Goal: Task Accomplishment & Management: Complete application form

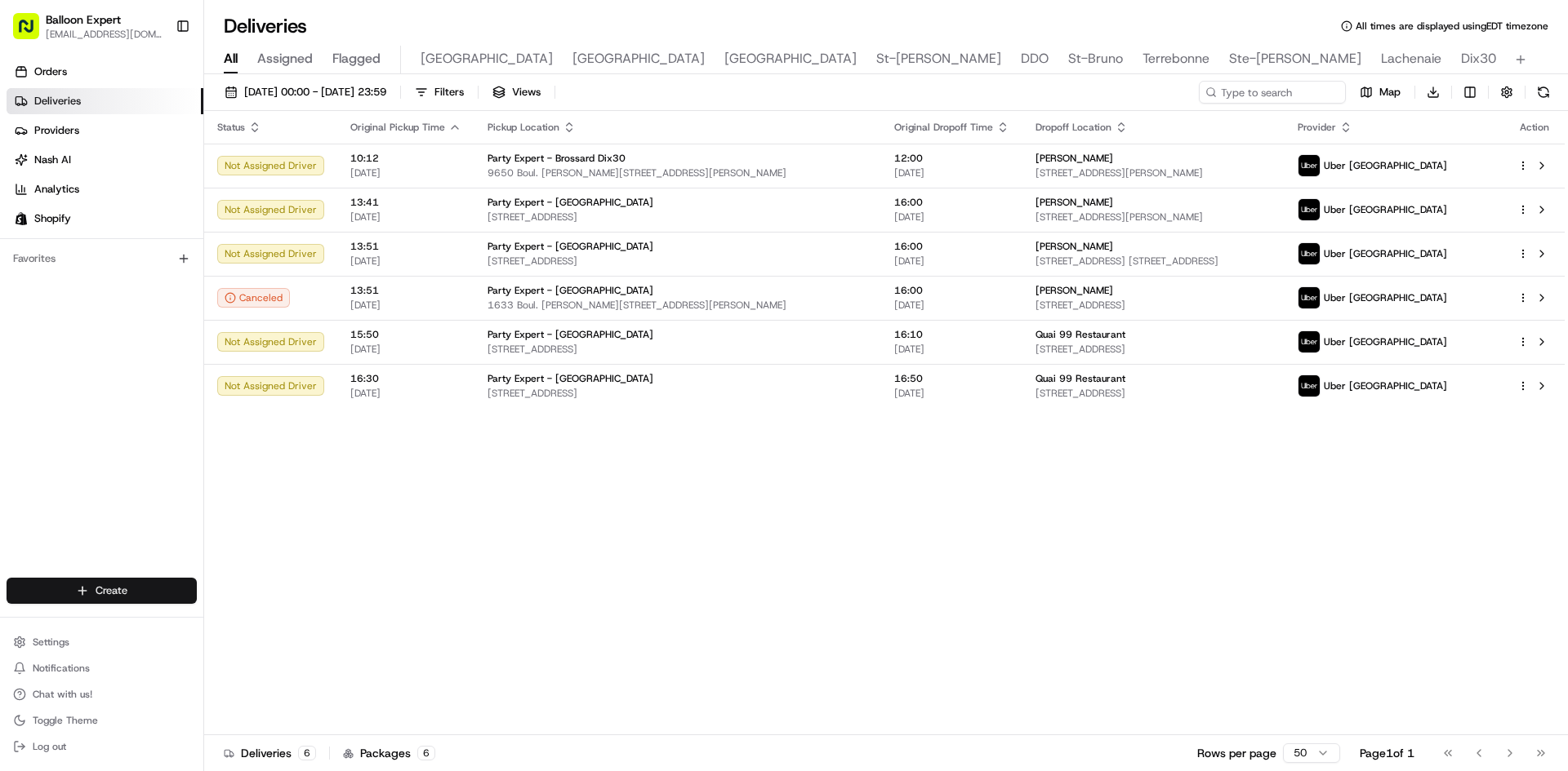
click at [99, 588] on html "Balloon Expert [EMAIL_ADDRESS][DOMAIN_NAME] Toggle Sidebar Orders Deliveries Pr…" at bounding box center [784, 385] width 1568 height 771
drag, startPoint x: 272, startPoint y: 612, endPoint x: 260, endPoint y: 621, distance: 15.0
click at [272, 612] on link "Delivery" at bounding box center [295, 621] width 182 height 30
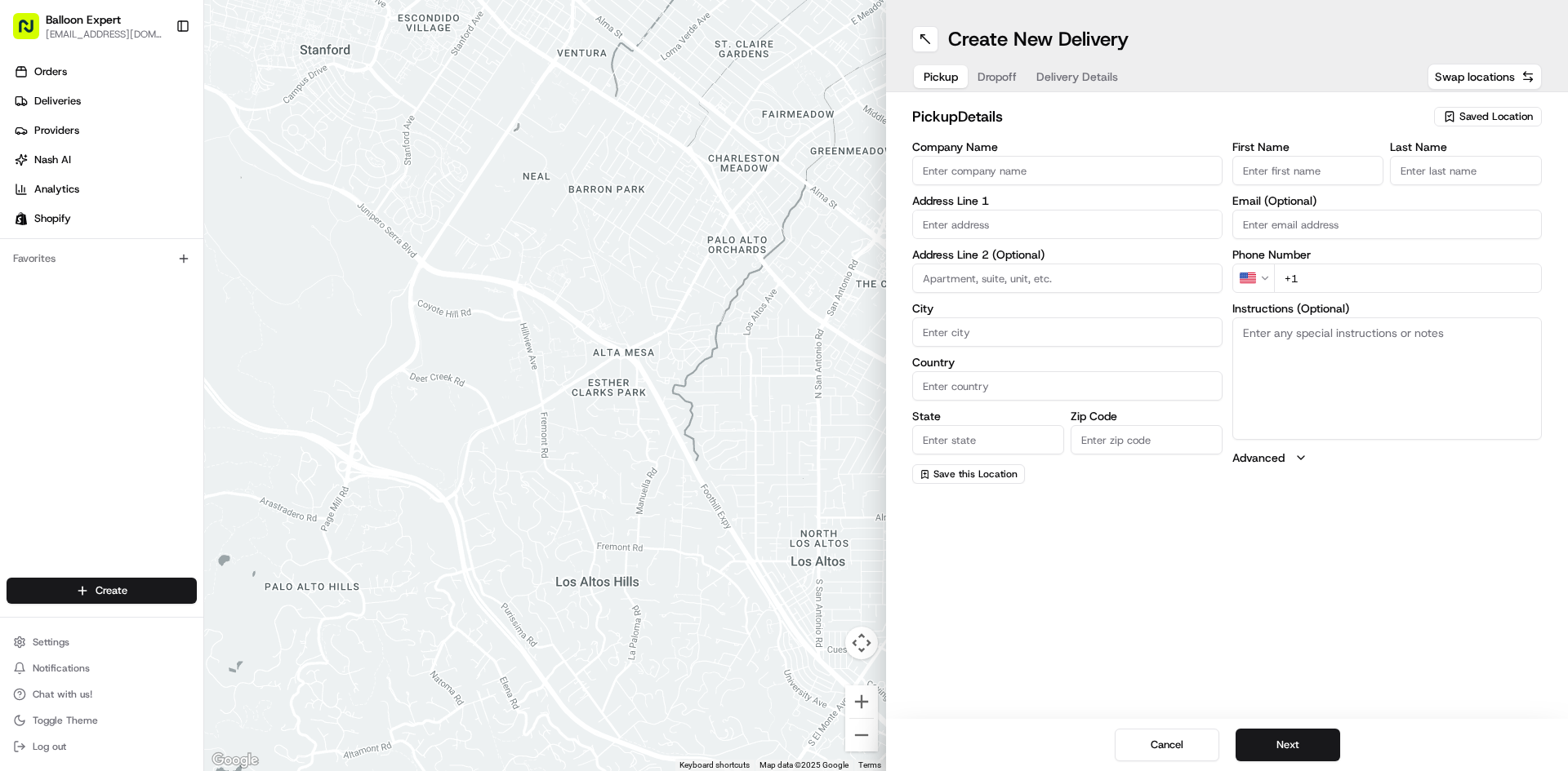
click at [1484, 109] on span "Saved Location" at bounding box center [1495, 117] width 74 height 15
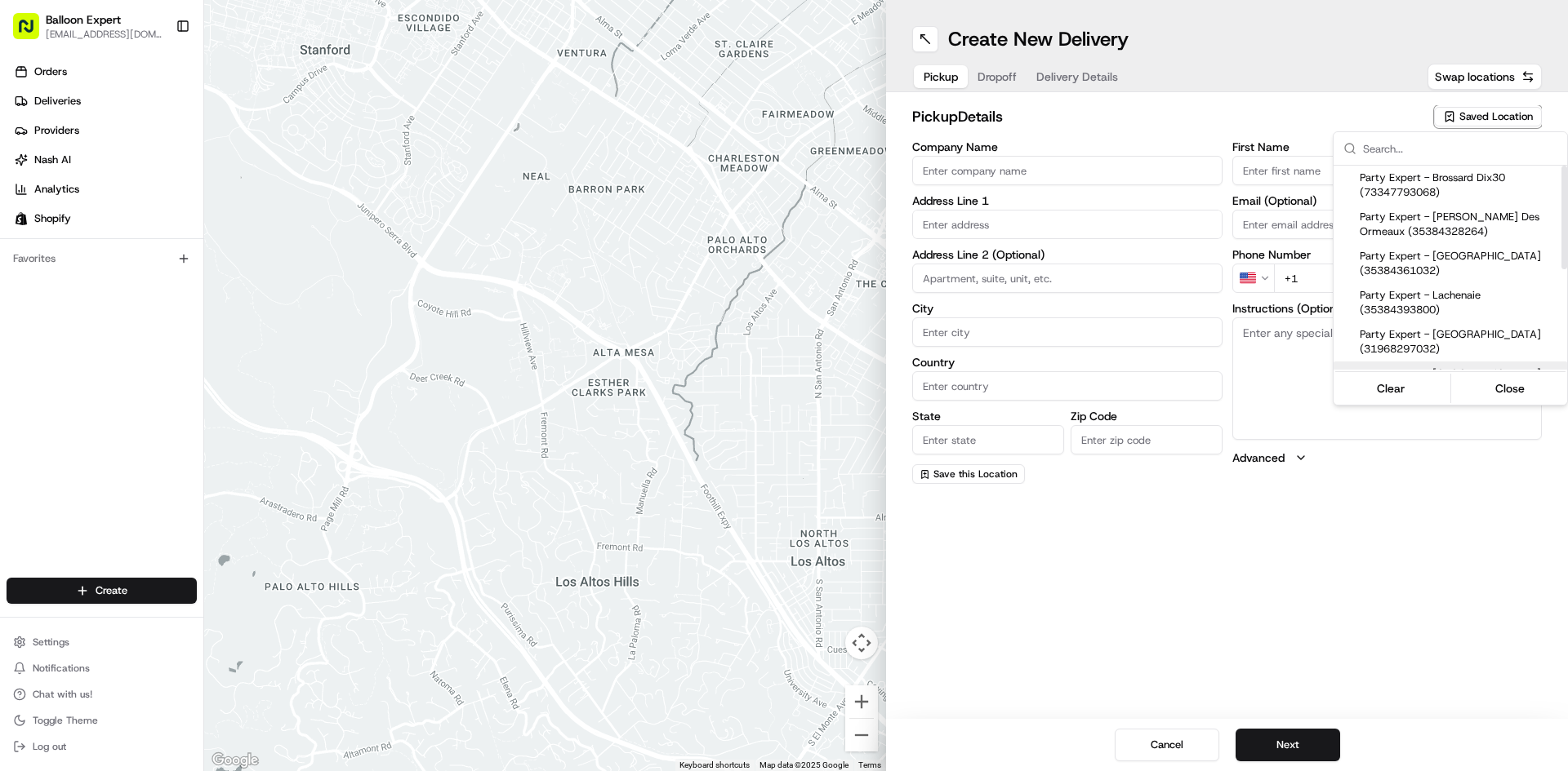
click at [1429, 367] on span "Party Expert - [GEOGRAPHIC_DATA] (35384459336)" at bounding box center [1460, 382] width 201 height 30
type input "Party Expert - [GEOGRAPHIC_DATA]"
type input "[STREET_ADDRESS]"
type input "[GEOGRAPHIC_DATA]"
type input "CA"
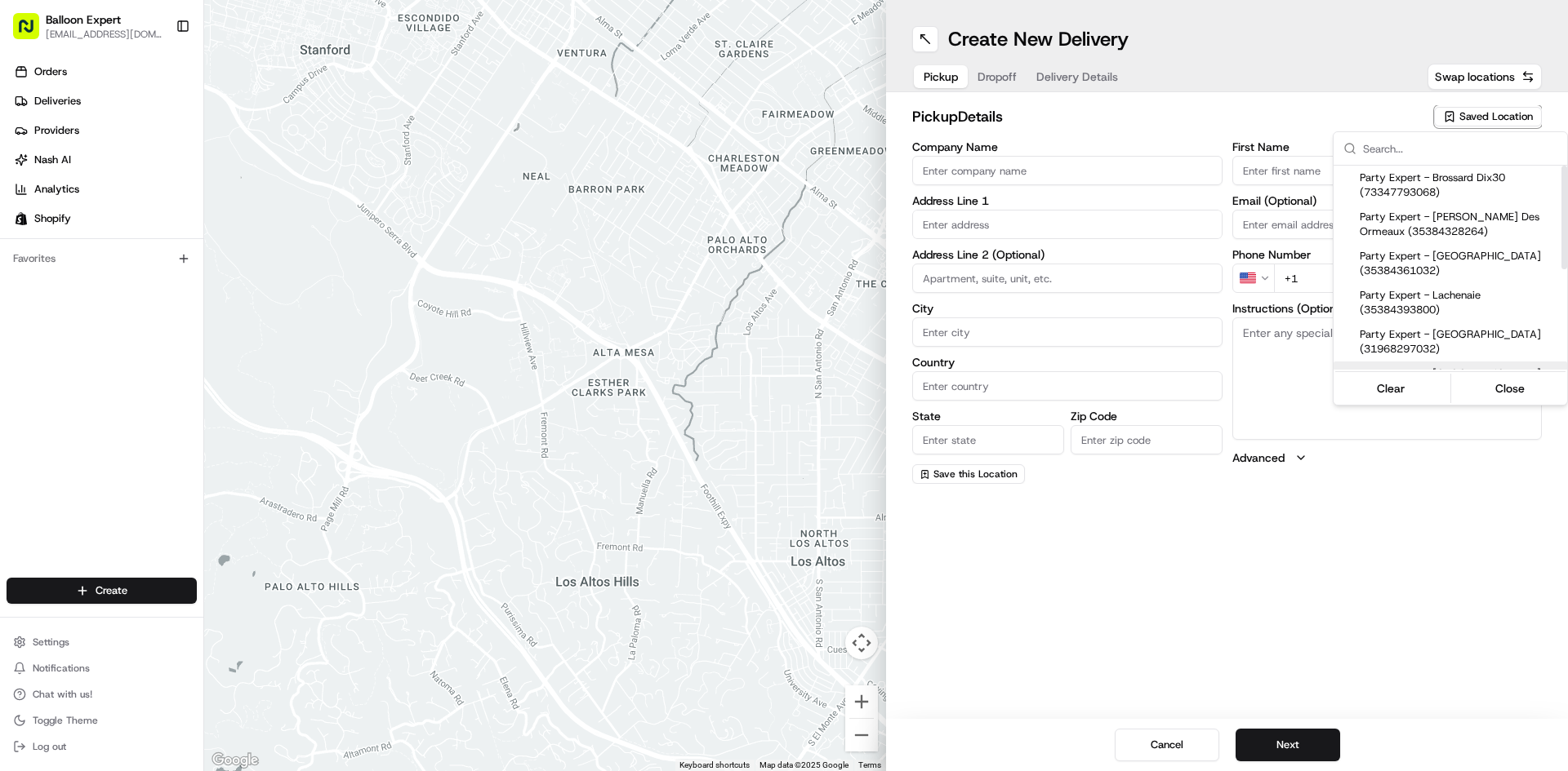
type input "QC"
type input "H4N 3K1"
type input "Store"
type input "Employee"
type input "[EMAIL_ADDRESS][DOMAIN_NAME]"
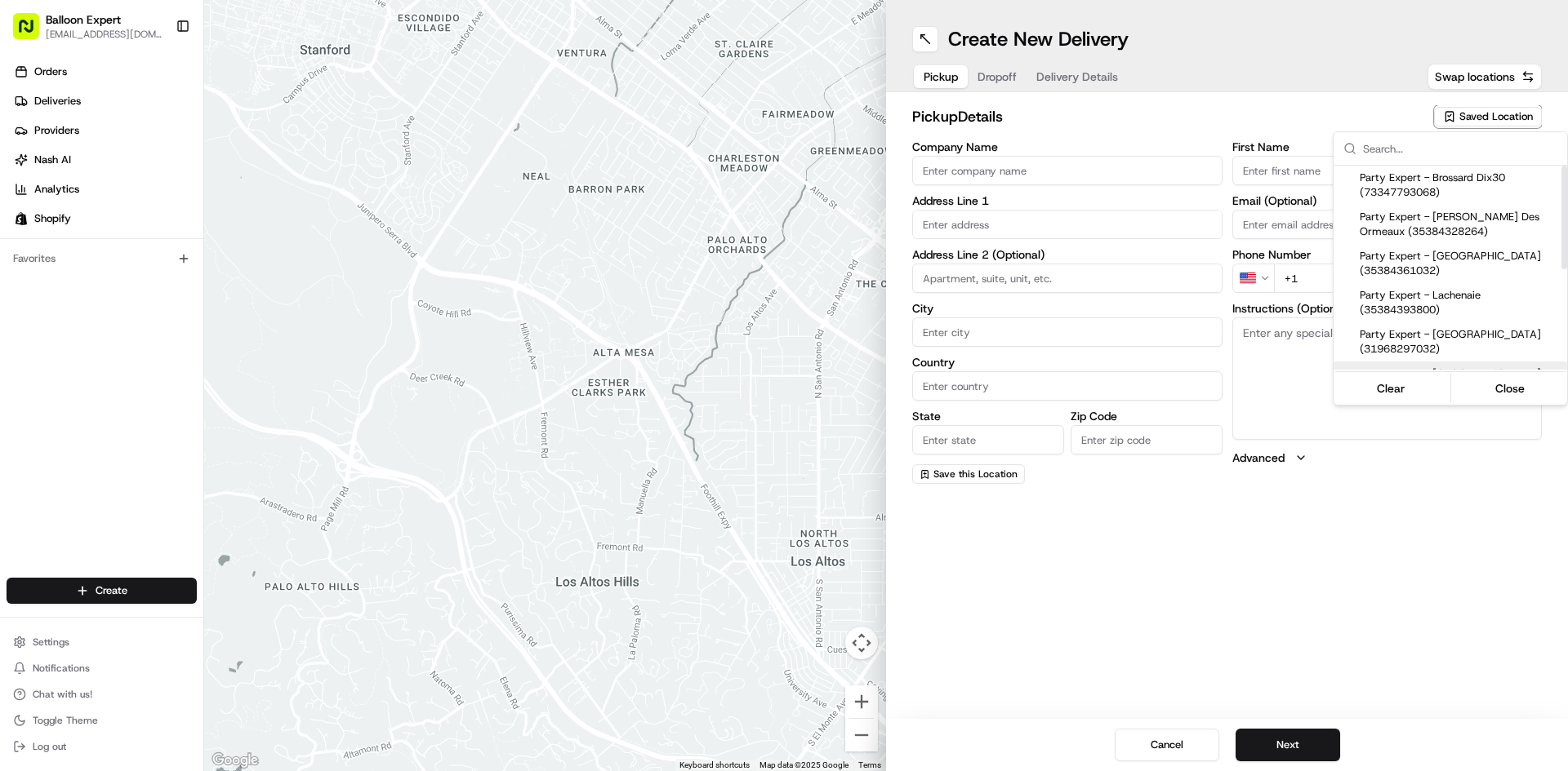
type input "[PHONE_NUMBER]"
type textarea "Upon your arrival, proceed to the balloon counter and inquire about your order …"
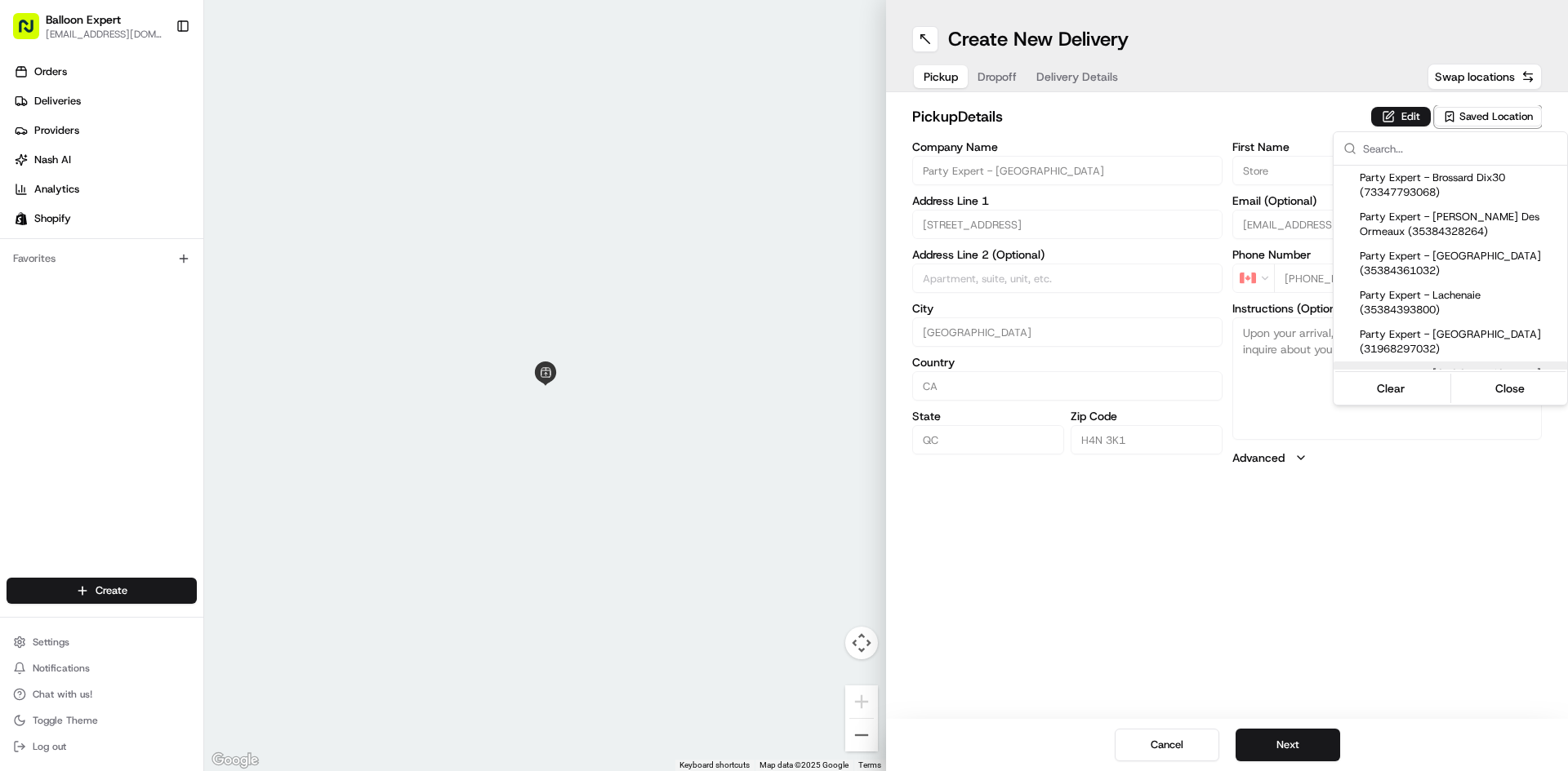
click at [989, 74] on html "Balloon Expert [EMAIL_ADDRESS][DOMAIN_NAME] Toggle Sidebar Orders Deliveries Pr…" at bounding box center [784, 385] width 1568 height 771
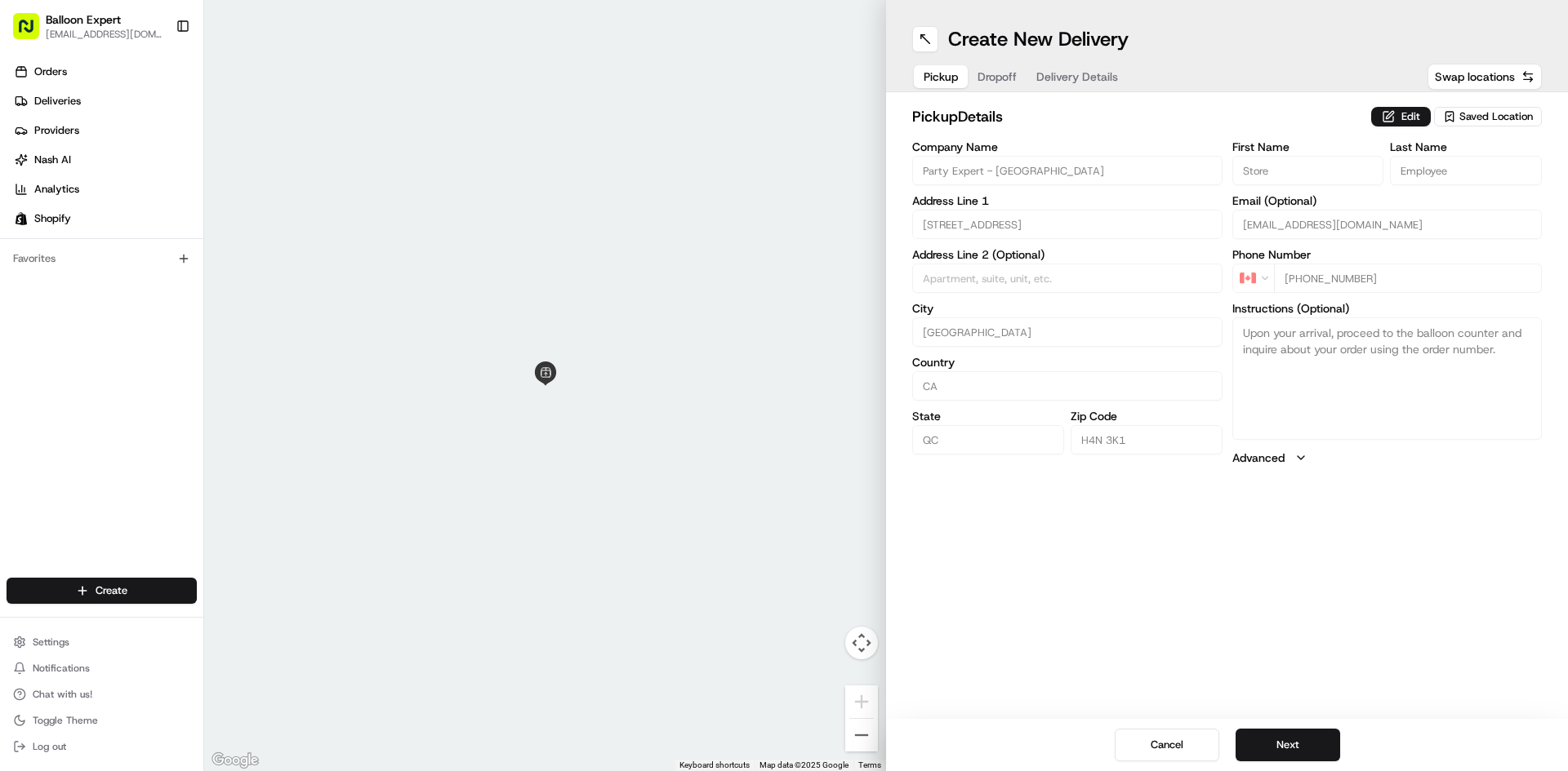
click at [994, 74] on button "Dropoff" at bounding box center [997, 77] width 59 height 23
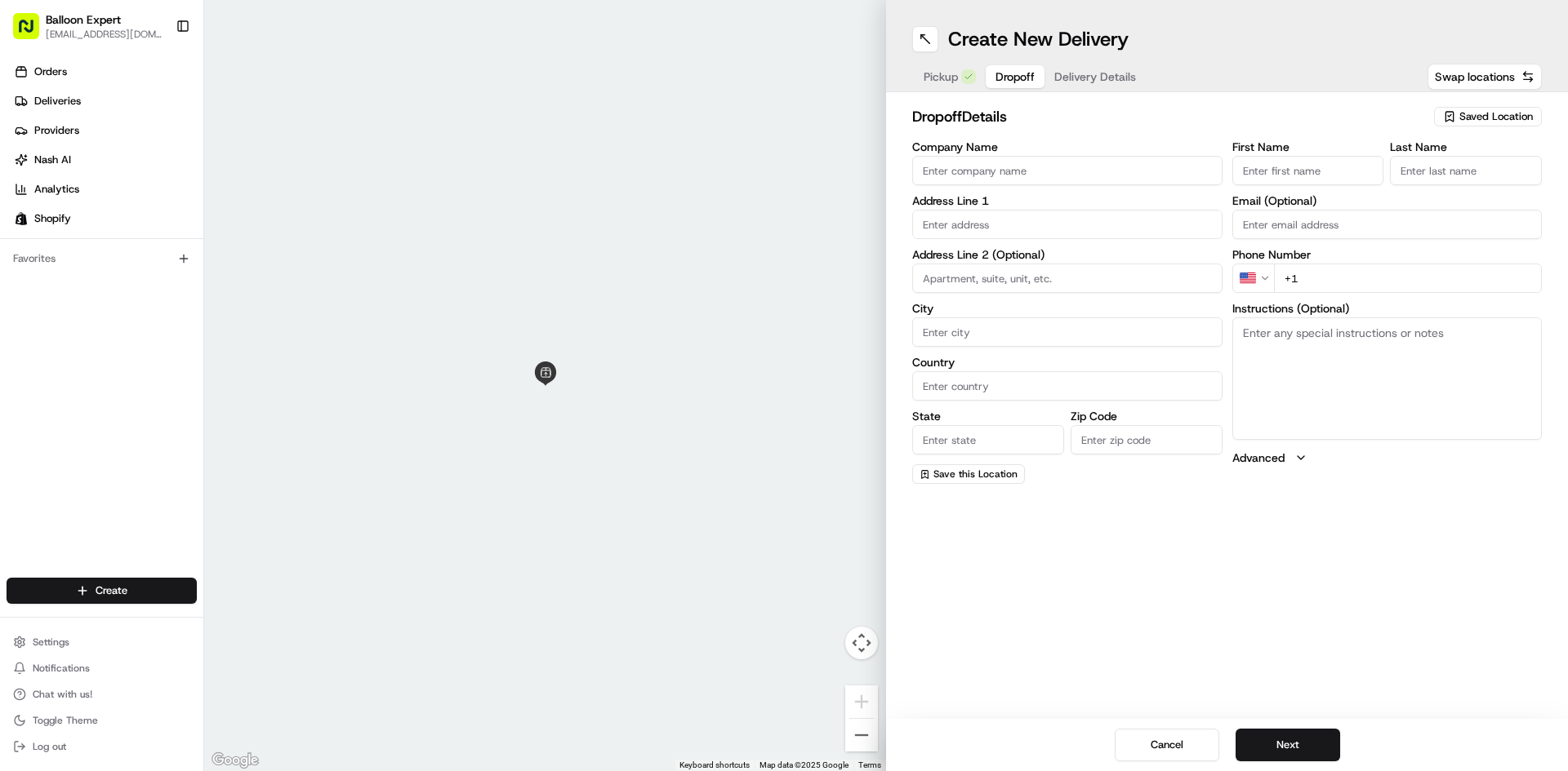
click at [946, 232] on input "text" at bounding box center [1066, 225] width 310 height 30
paste input "[STREET_ADDRESS]"
click at [1127, 224] on input "[STREET_ADDRESS]" at bounding box center [1066, 225] width 310 height 30
click at [1094, 271] on div "[STREET_ADDRESS]" at bounding box center [1066, 259] width 302 height 25
type input "[STREET_ADDRESS] [STREET_ADDRESS]"
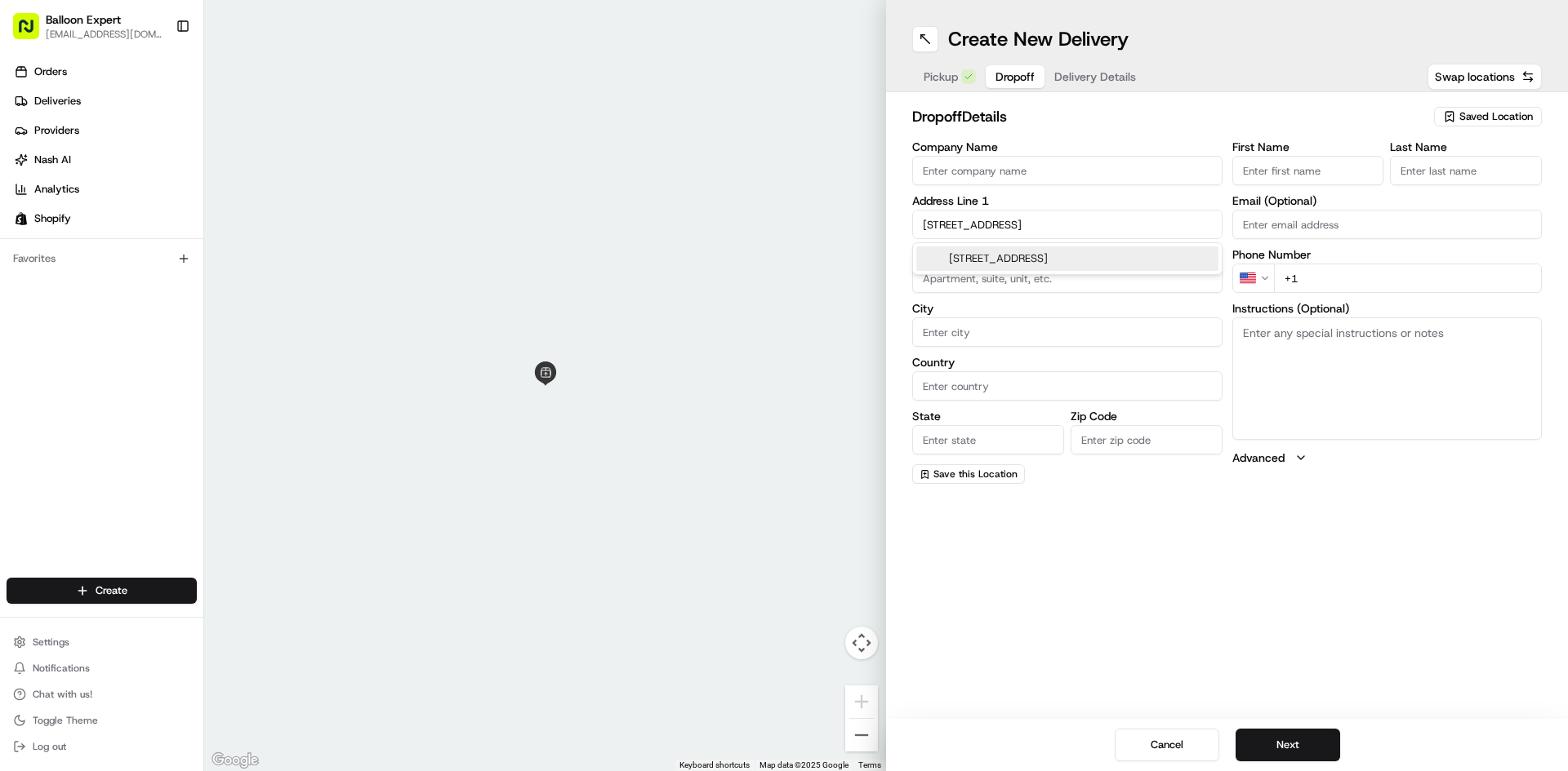
type input "[GEOGRAPHIC_DATA]"
type input "QC"
type input "H3G 1M8"
type input "[STREET_ADDRESS]"
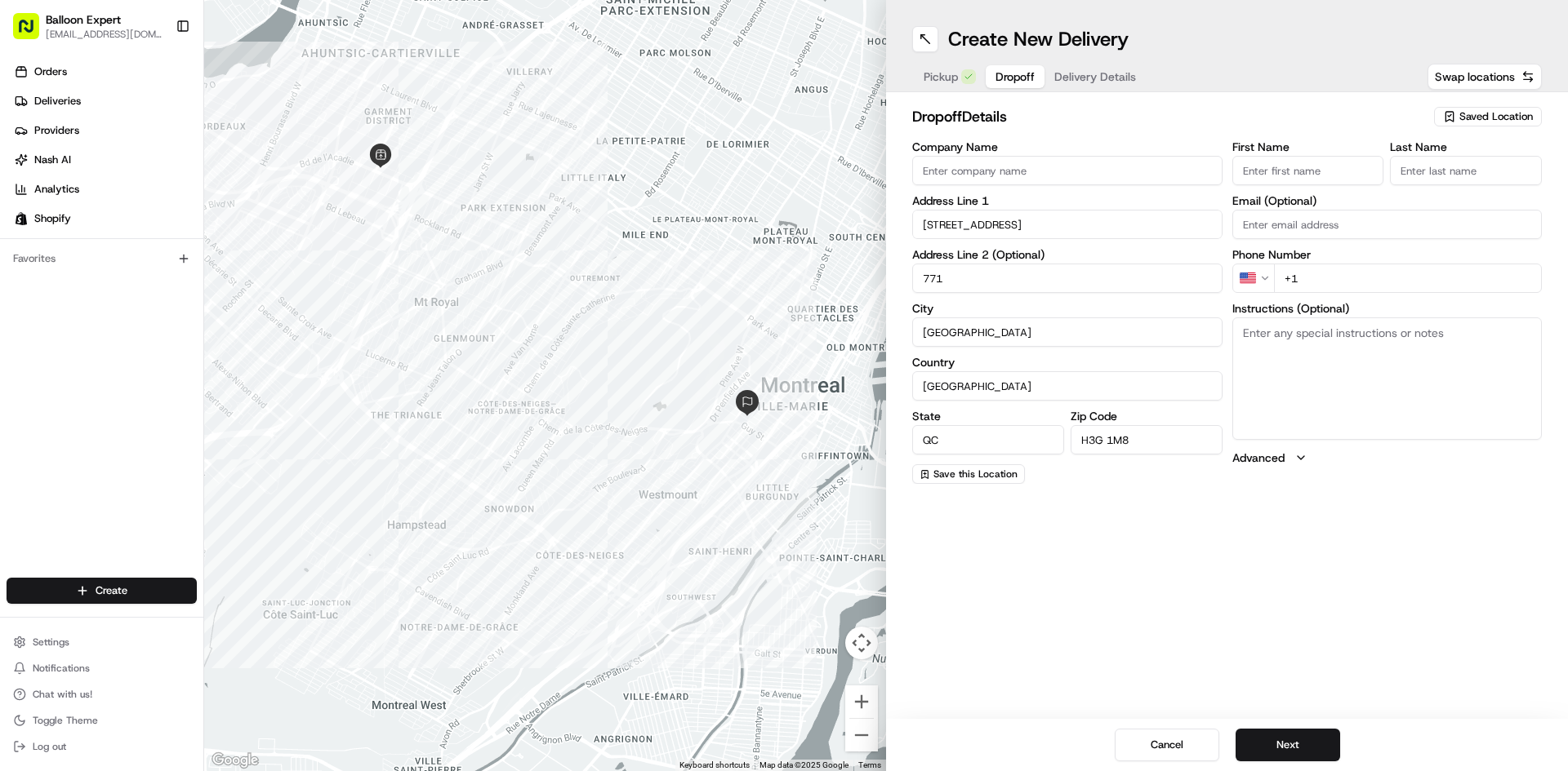
type input "771"
click at [1288, 169] on input "First Name" at bounding box center [1308, 171] width 152 height 30
type input "[PERSON_NAME]"
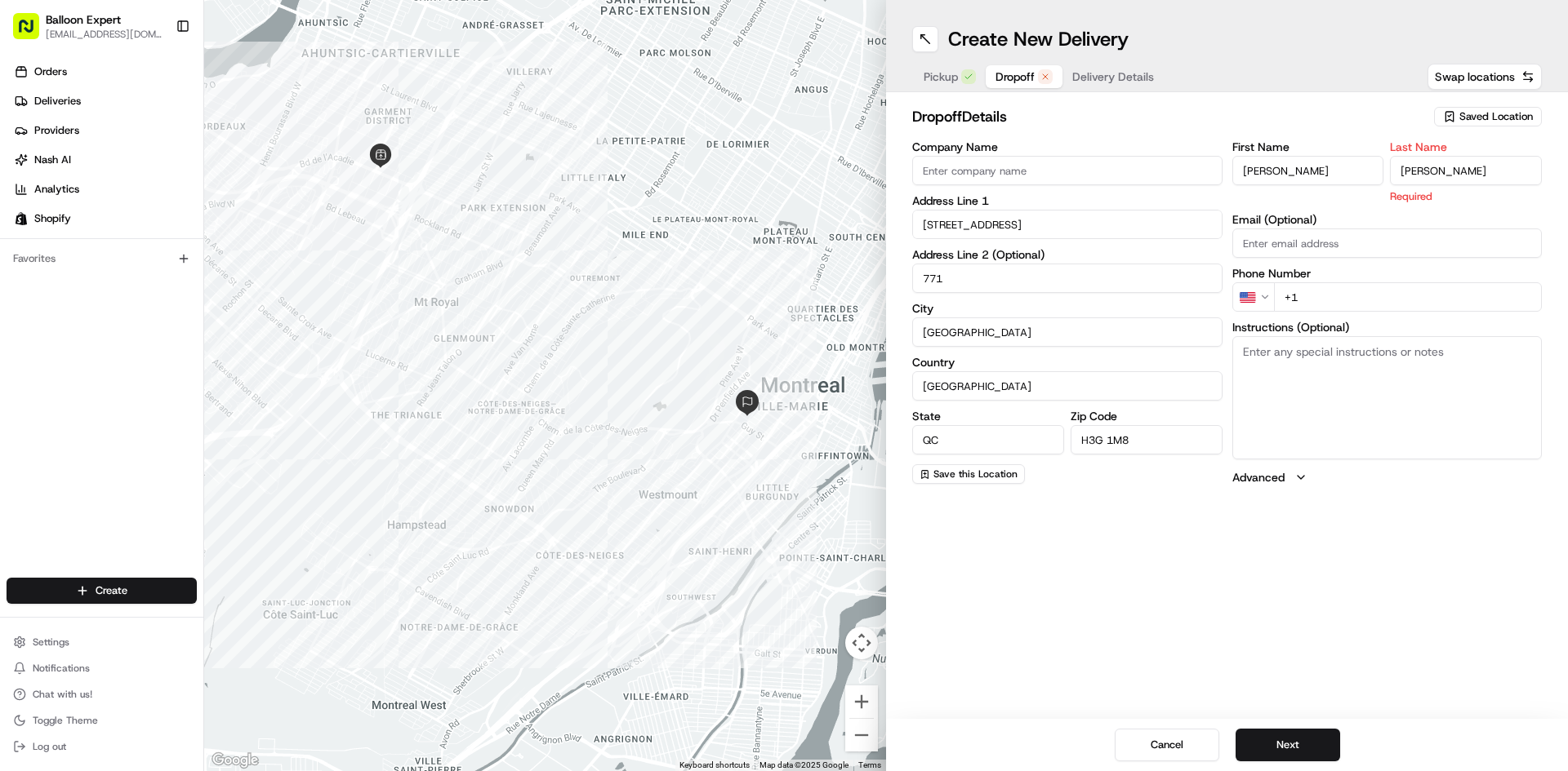
type input "[PERSON_NAME]"
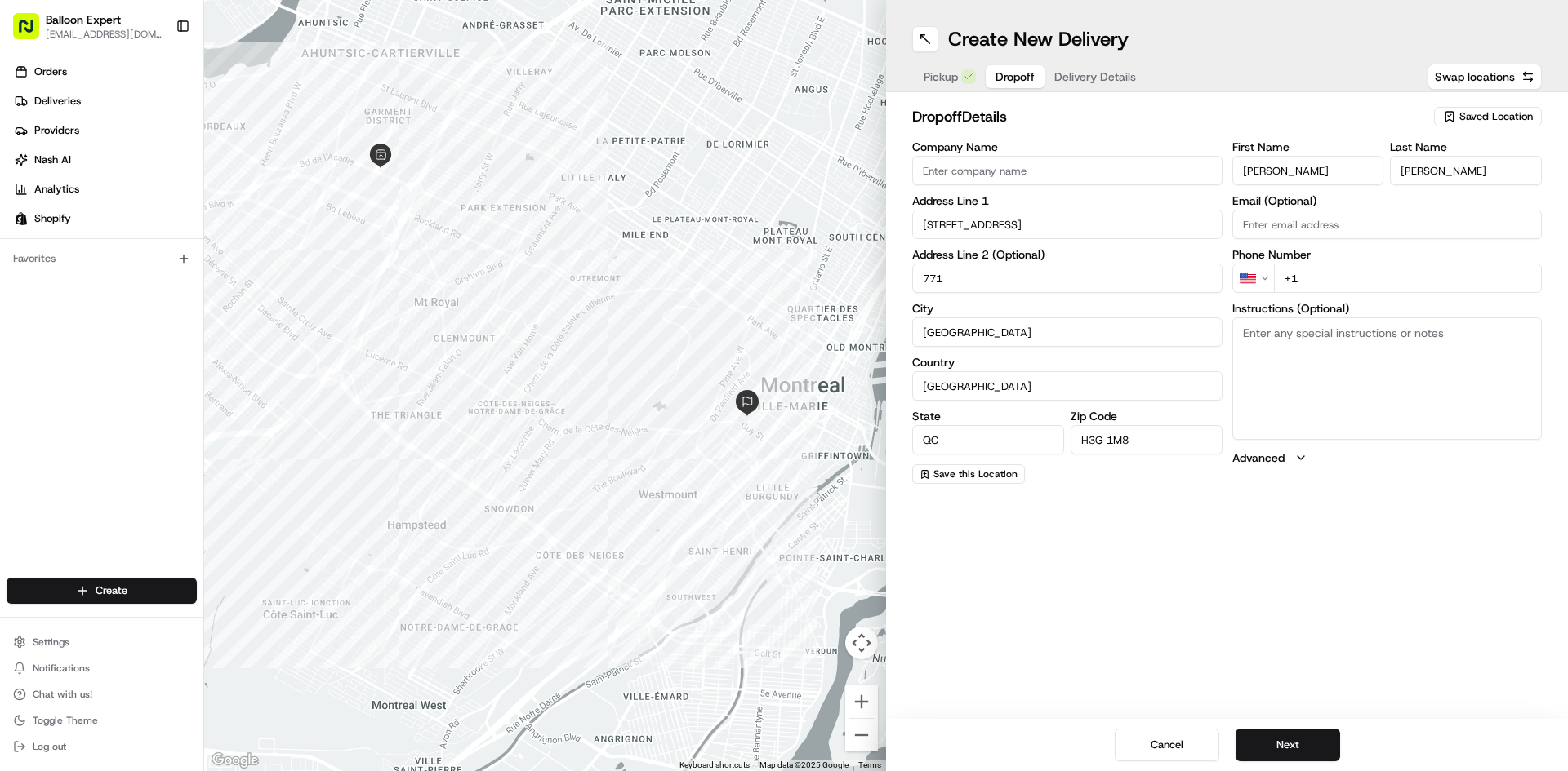
click at [1344, 296] on div "First Name [PERSON_NAME] Last Name [PERSON_NAME] Email (Optional) Phone Number …" at bounding box center [1387, 312] width 310 height 343
click at [1328, 278] on input "+1" at bounding box center [1408, 278] width 269 height 30
paste input "[PHONE_NUMBER]"
type input "[PHONE_NUMBER]"
click at [1303, 357] on textarea "Instructions (Optional)" at bounding box center [1387, 378] width 310 height 122
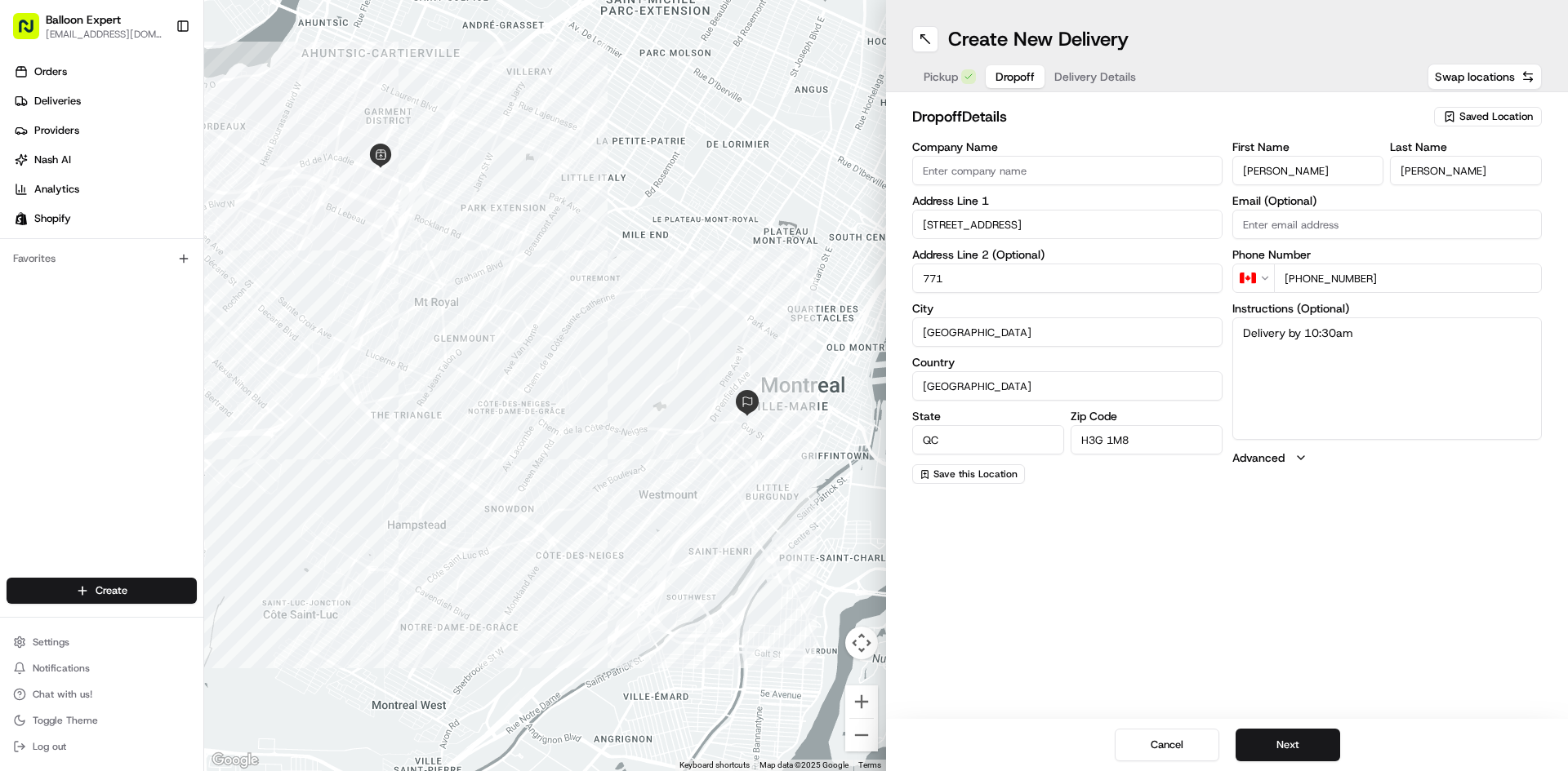
type textarea "Delivery by 10:30am"
click at [1095, 73] on span "Delivery Details" at bounding box center [1094, 77] width 82 height 17
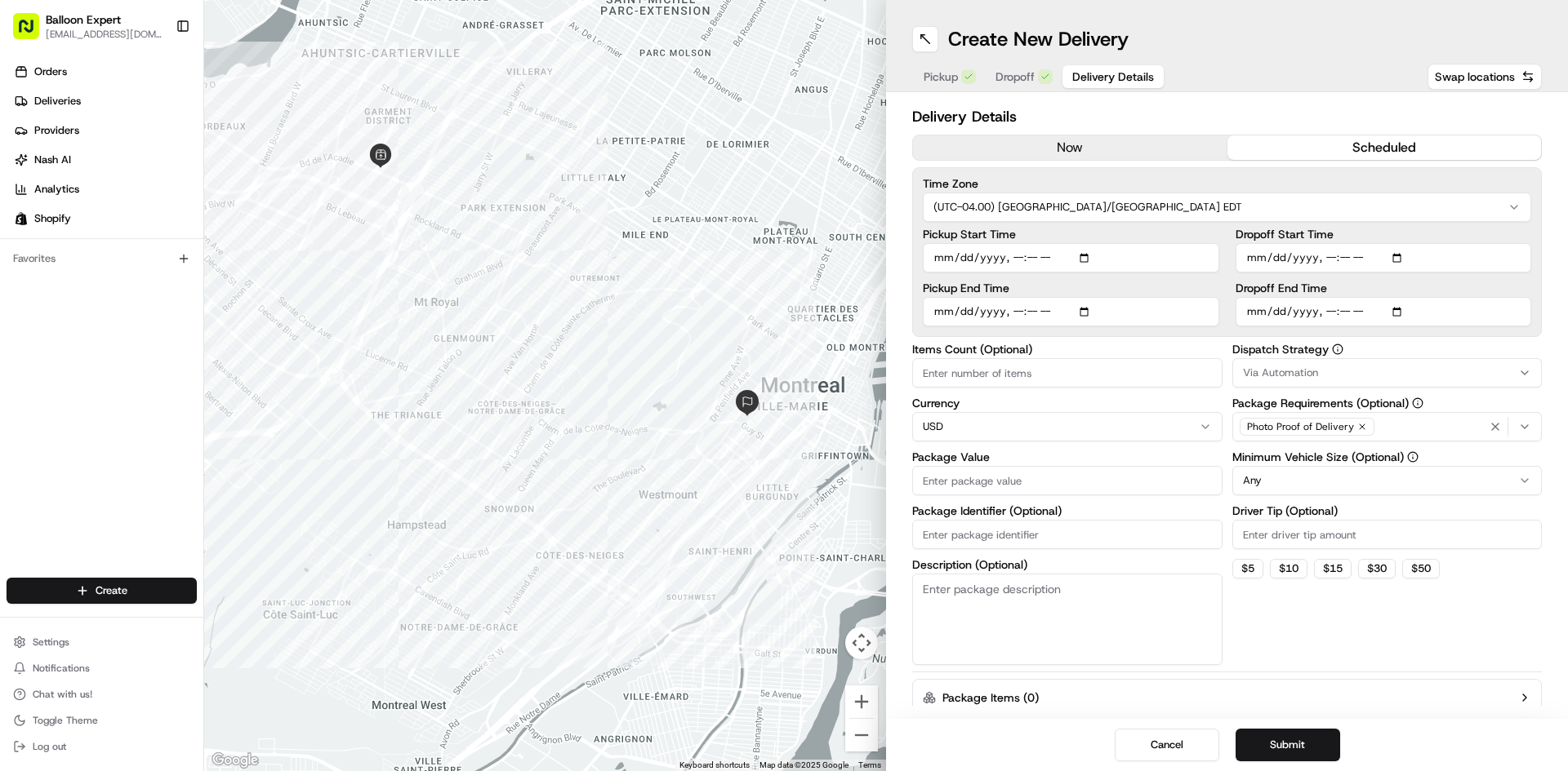
click at [1382, 145] on button "scheduled" at bounding box center [1385, 148] width 314 height 25
click at [1091, 254] on input "Pickup Start Time" at bounding box center [1070, 258] width 297 height 30
type input "[DATE]T09:35"
click at [1143, 637] on textarea "Description (Optional)" at bounding box center [1066, 619] width 310 height 92
click at [1043, 424] on html "Balloon Expert [EMAIL_ADDRESS][DOMAIN_NAME] Toggle Sidebar Orders Deliveries Pr…" at bounding box center [784, 385] width 1568 height 771
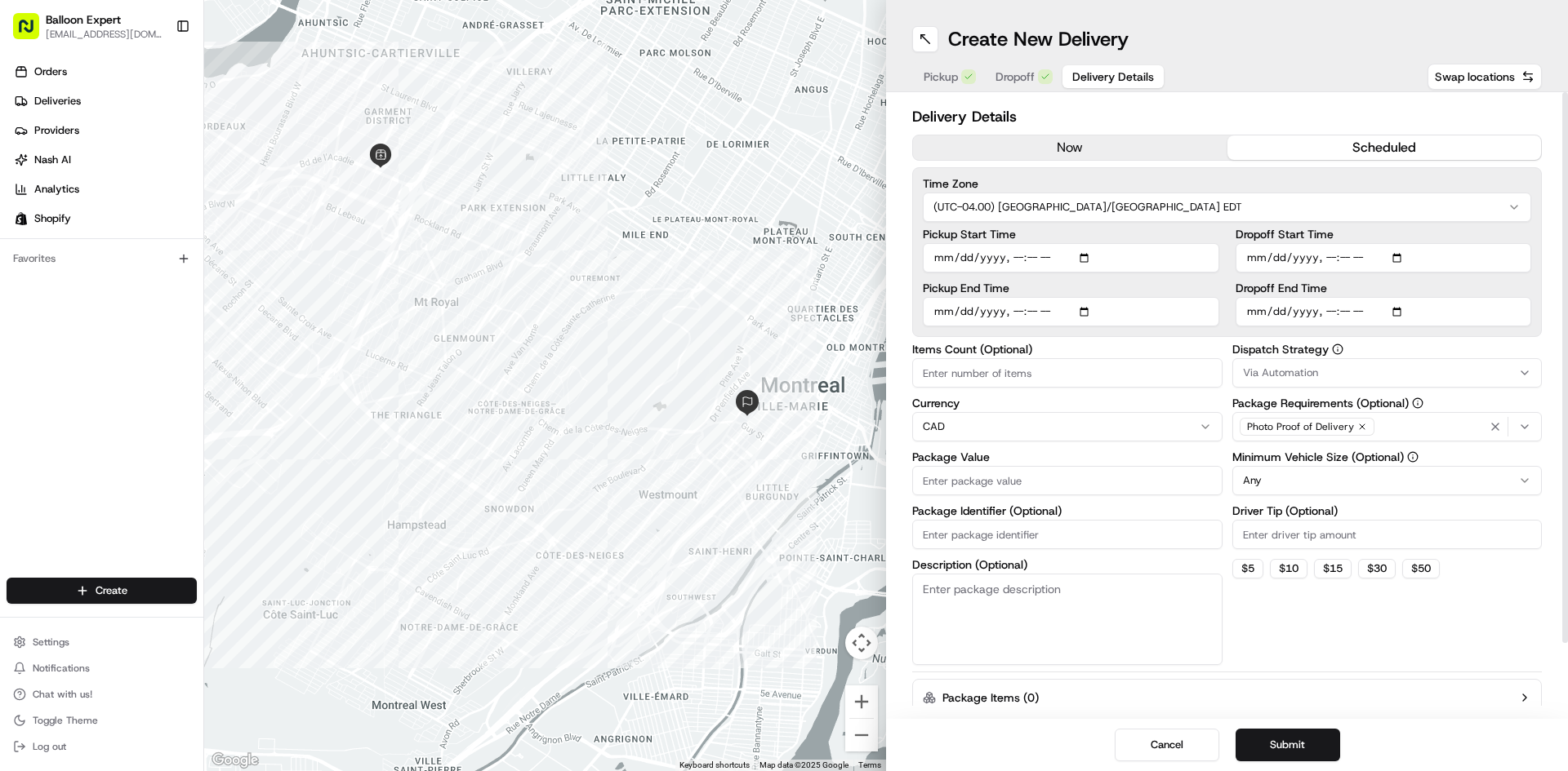
click at [1018, 483] on input "Package Value" at bounding box center [1066, 481] width 310 height 30
type input "305.87"
click at [1299, 743] on button "Submit" at bounding box center [1288, 745] width 104 height 33
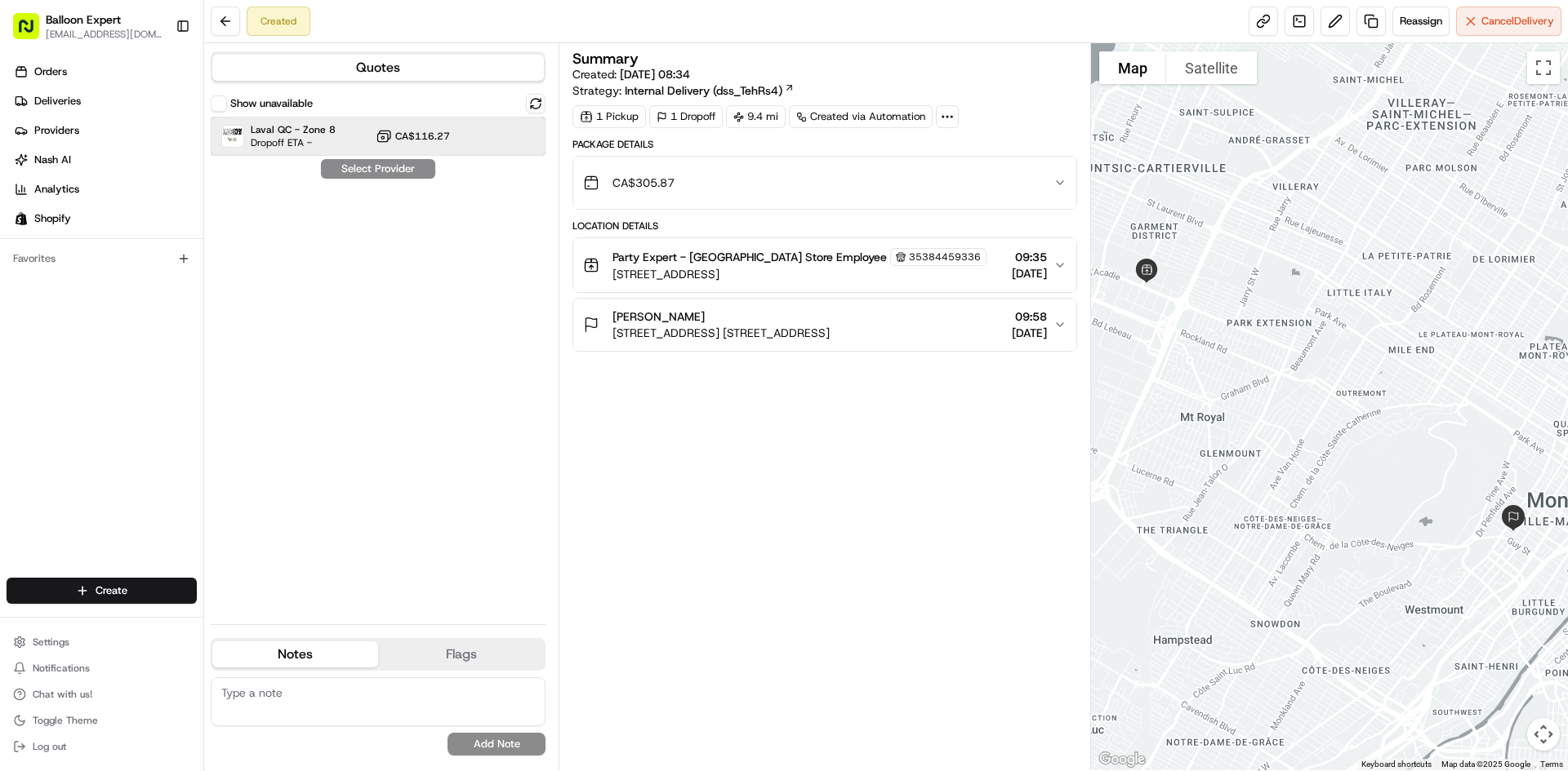
click at [428, 126] on div "Laval QC - Zone 8 Dropoff ETA - CA$116.27" at bounding box center [378, 136] width 335 height 39
click at [344, 168] on button "Assign Provider" at bounding box center [378, 169] width 116 height 20
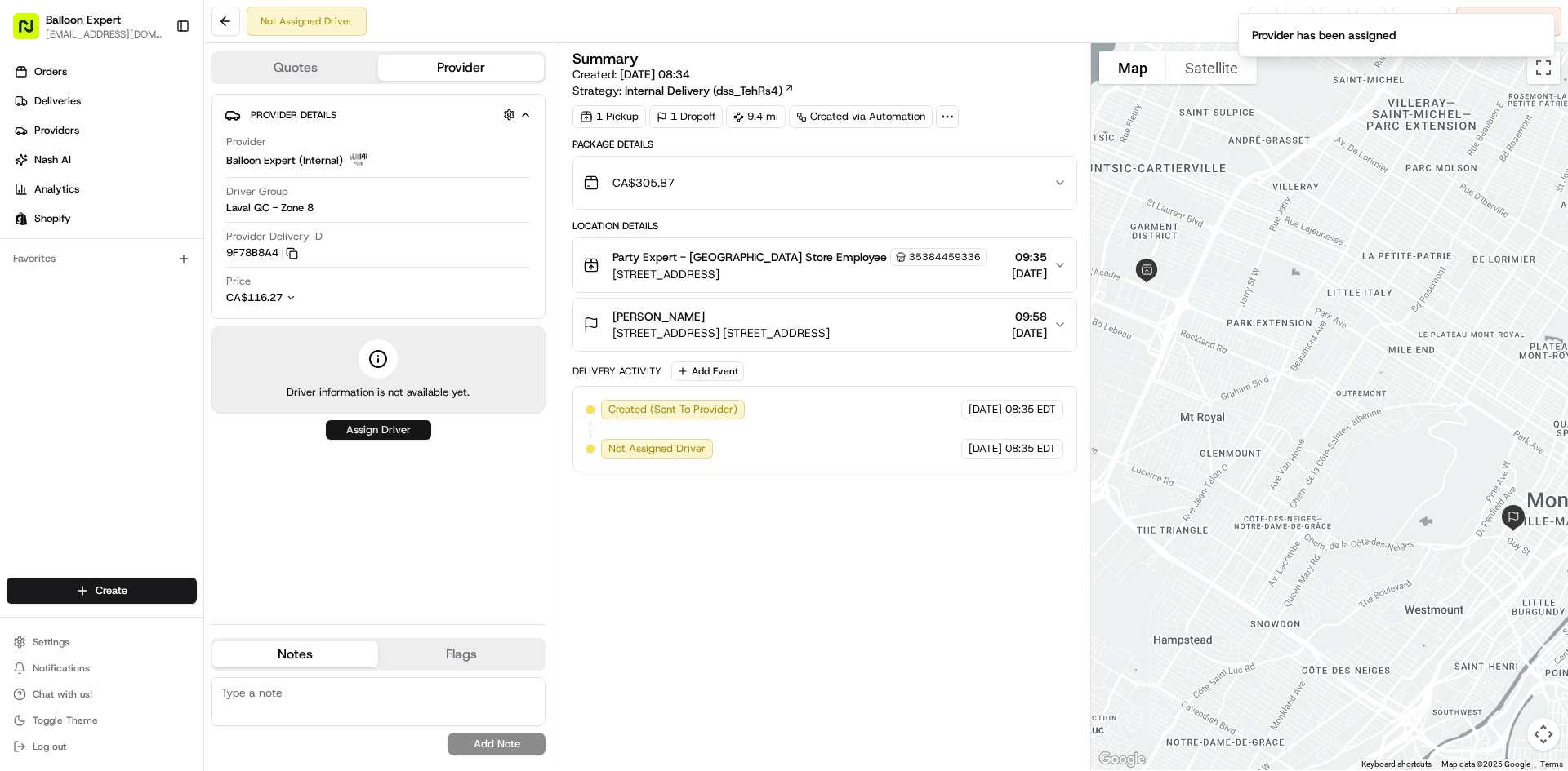
click at [365, 433] on button "Assign Driver" at bounding box center [378, 431] width 105 height 20
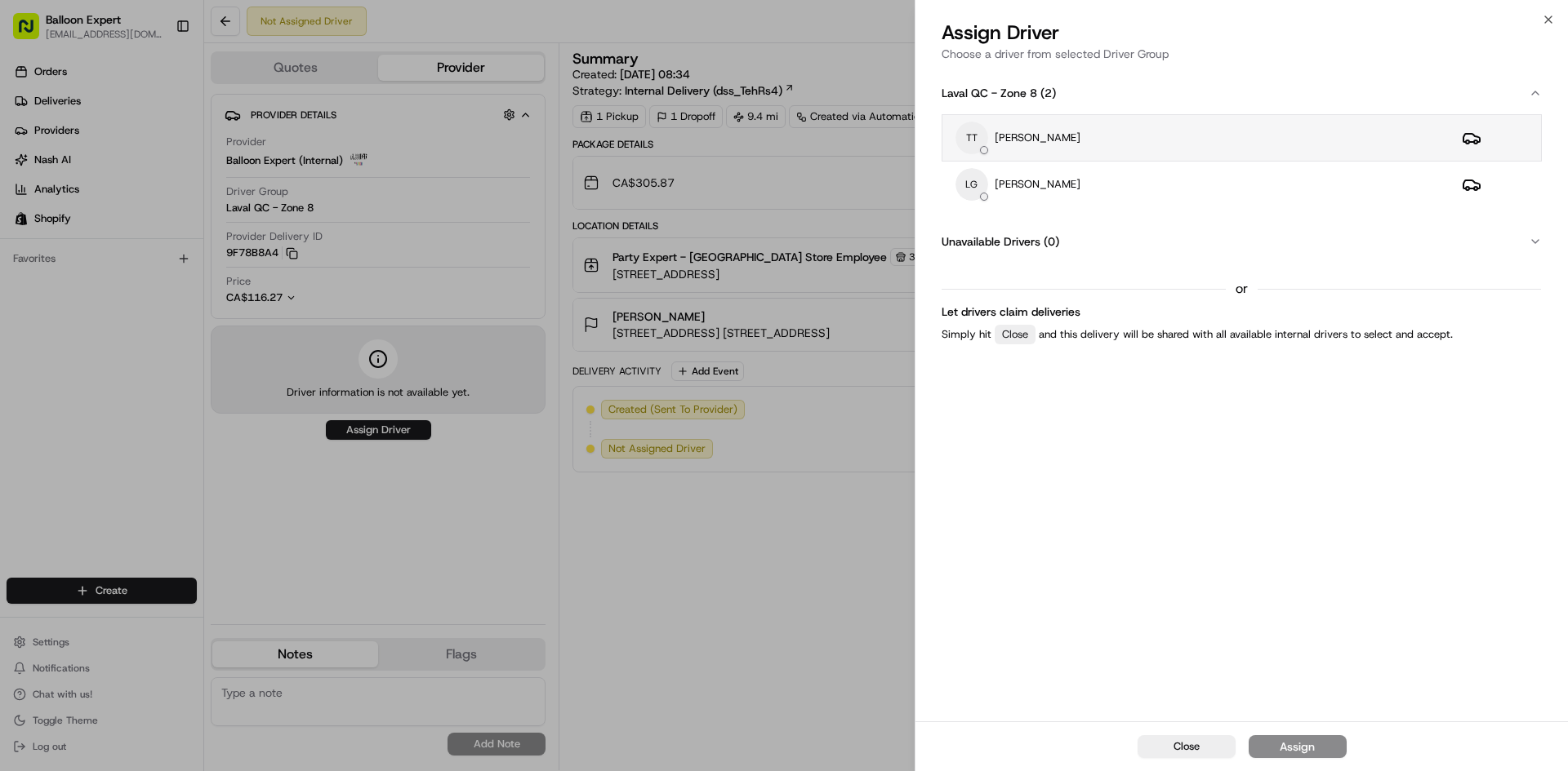
click at [1119, 138] on div "TT [PERSON_NAME]" at bounding box center [1195, 138] width 480 height 33
click at [1322, 747] on button "Assign" at bounding box center [1297, 747] width 98 height 23
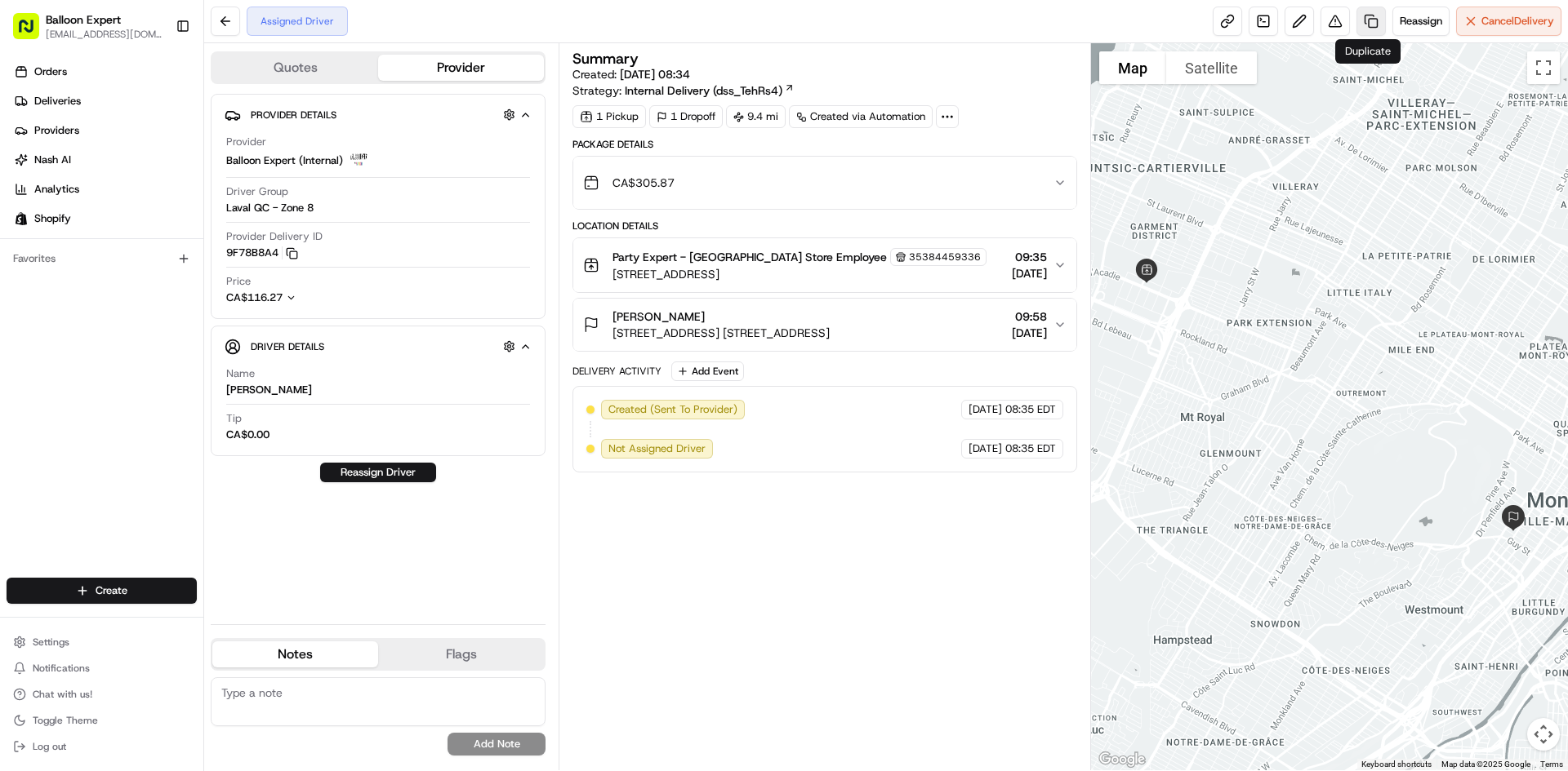
click at [1365, 22] on link at bounding box center [1371, 21] width 30 height 30
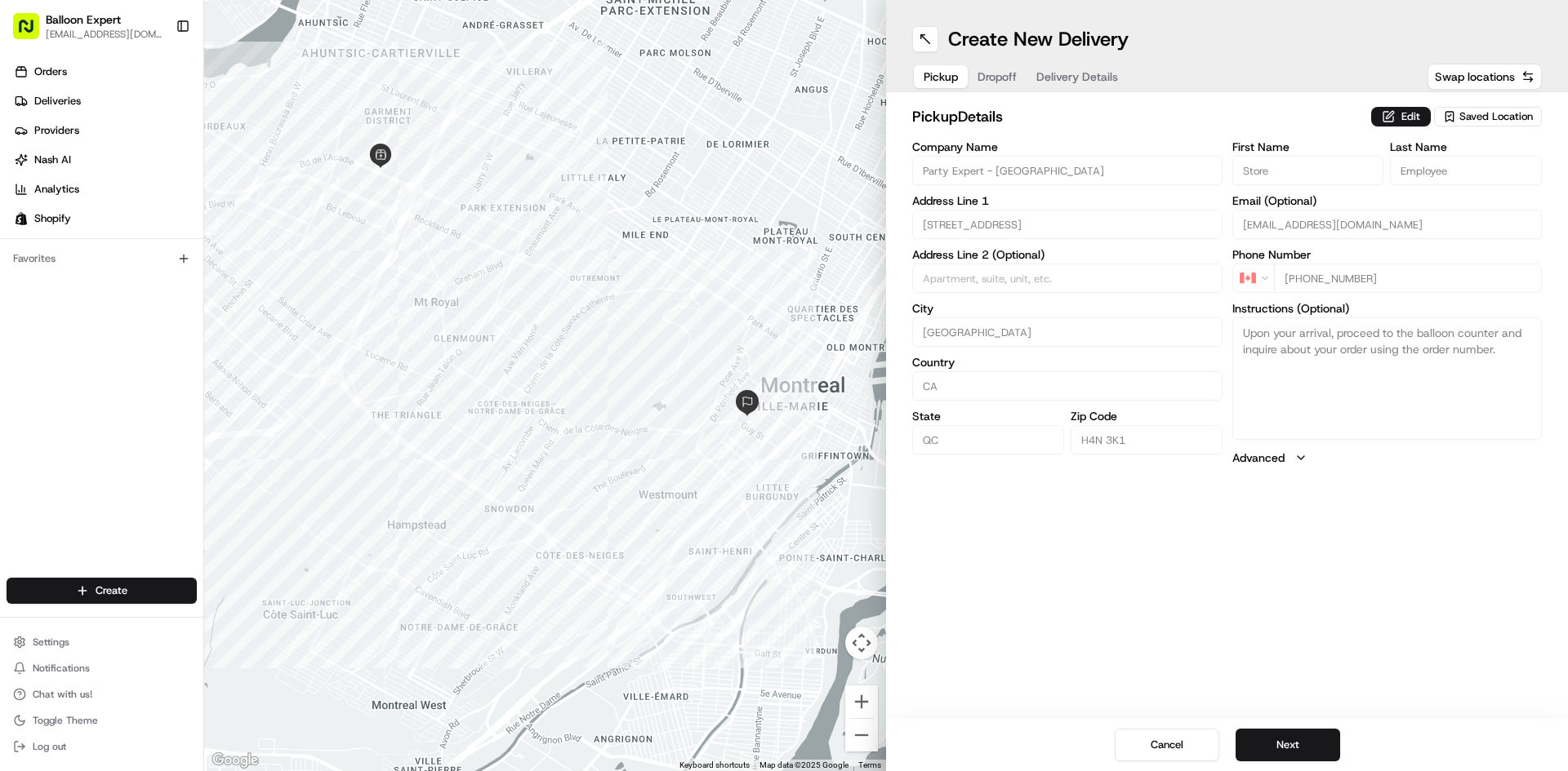
click at [995, 74] on span "Dropoff" at bounding box center [996, 77] width 39 height 17
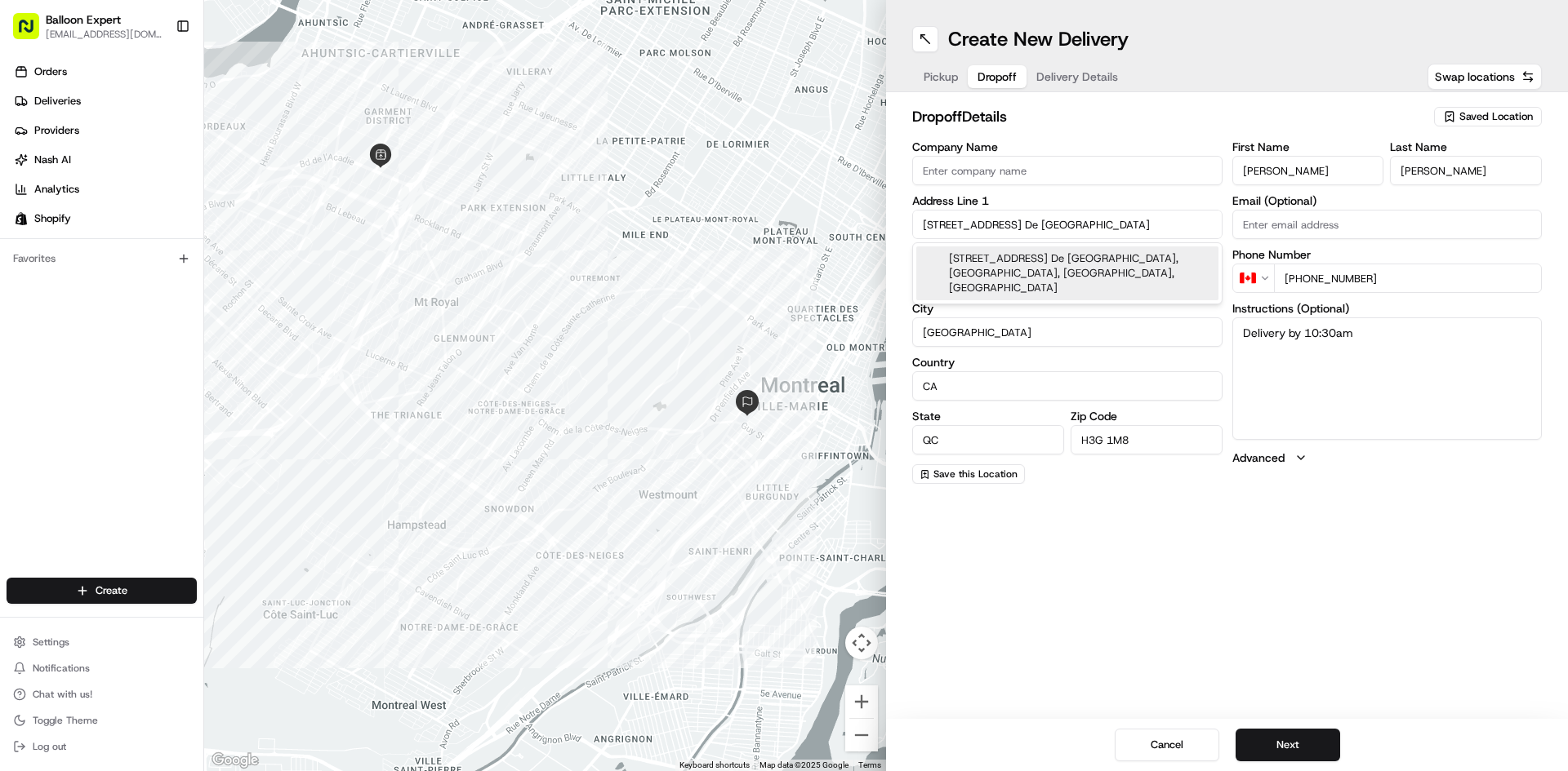
click at [1134, 224] on input "[STREET_ADDRESS] De [GEOGRAPHIC_DATA]" at bounding box center [1066, 225] width 310 height 30
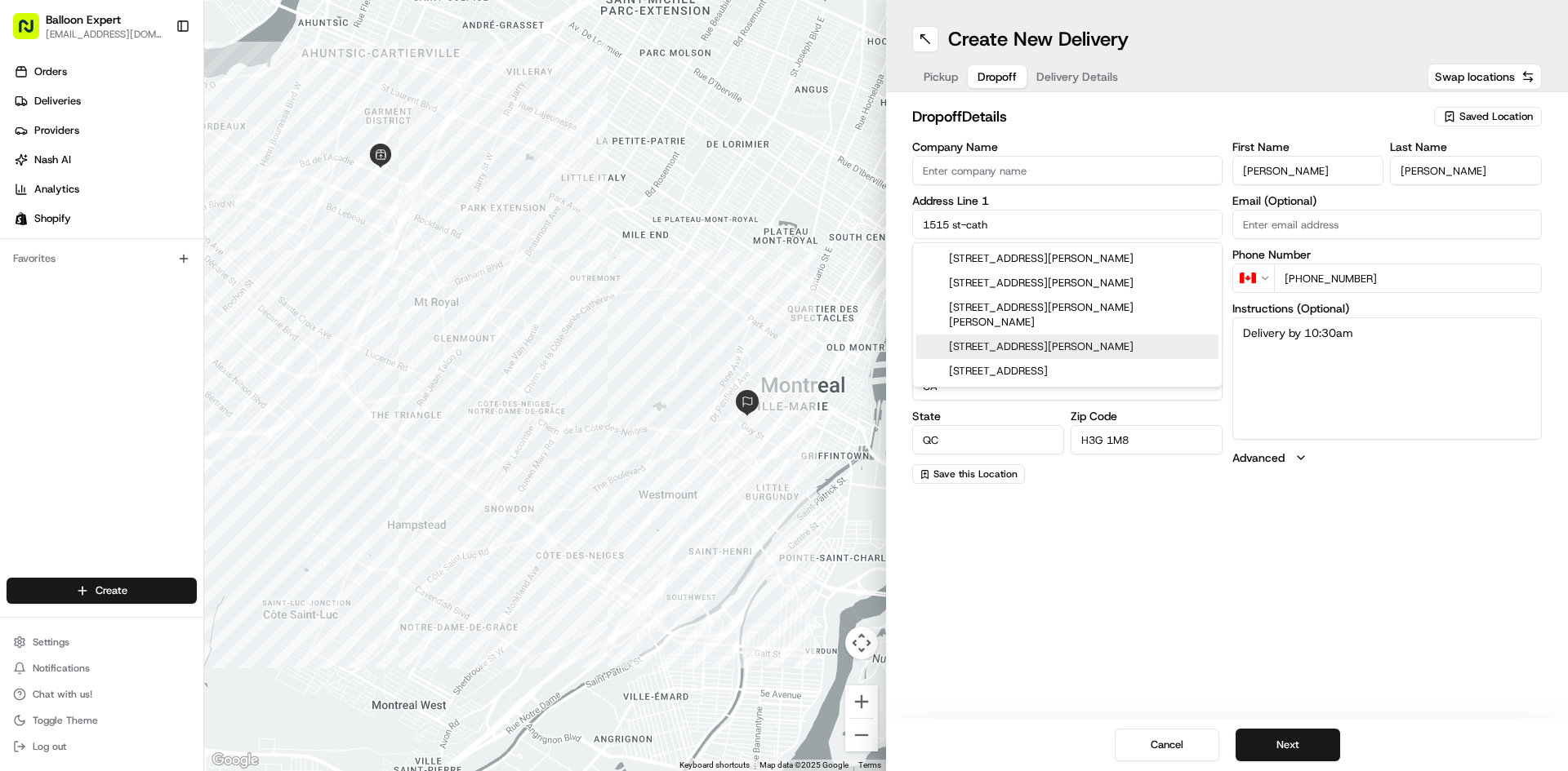
click at [1040, 335] on div "[STREET_ADDRESS][PERSON_NAME]" at bounding box center [1066, 347] width 302 height 25
type input "1428, [STREET_ADDRESS][PERSON_NAME]"
type input "[GEOGRAPHIC_DATA]"
type input "H3G 1S6"
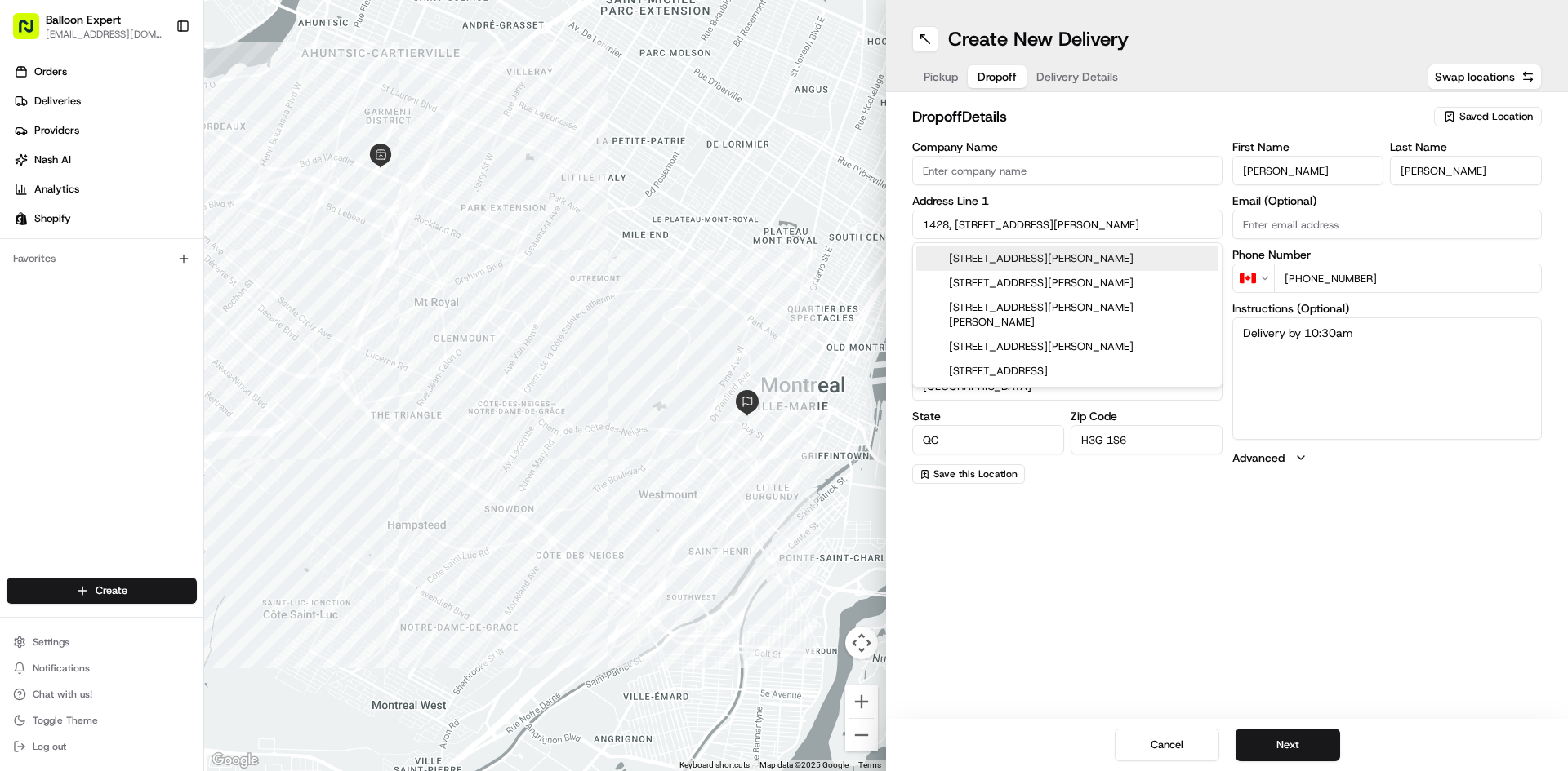
type input "[STREET_ADDRESS][PERSON_NAME]"
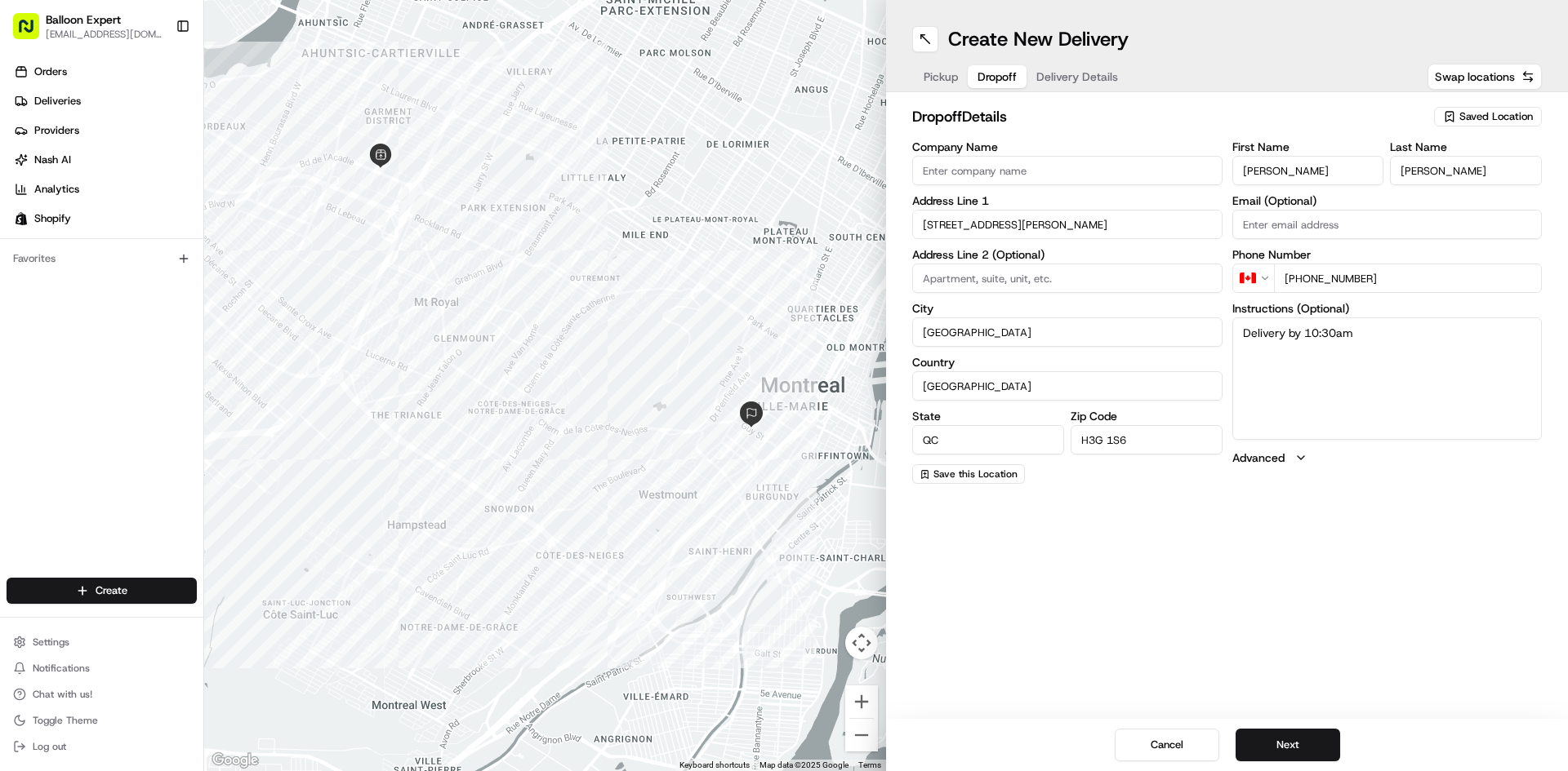
click at [1027, 283] on input at bounding box center [1066, 278] width 310 height 30
type input "Security to access coat check"
click at [1065, 71] on span "Delivery Details" at bounding box center [1077, 77] width 82 height 17
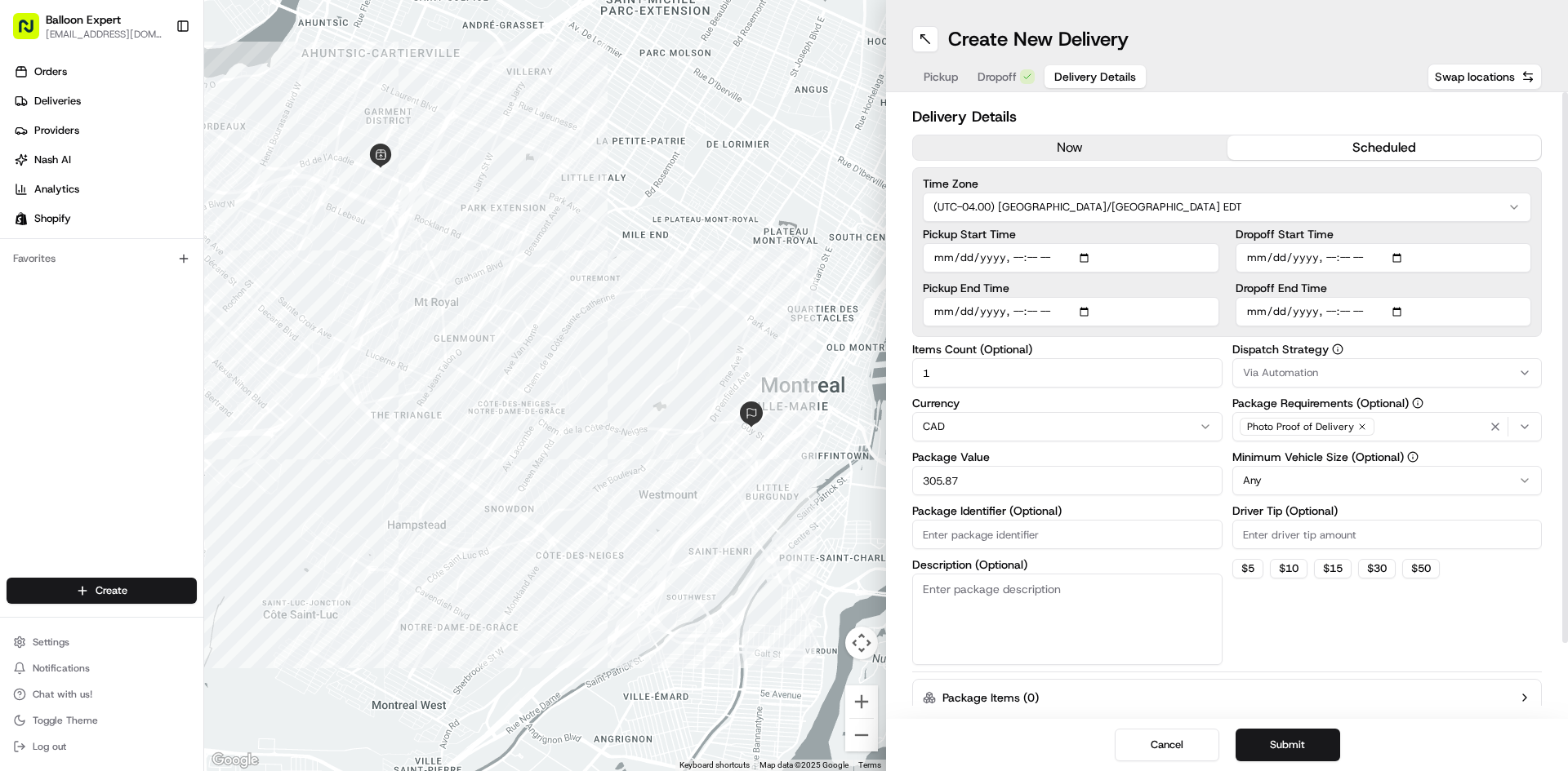
click at [1090, 259] on input "Pickup Start Time" at bounding box center [1070, 258] width 297 height 30
type input "[DATE]T09:35"
click at [1104, 522] on input "Package Identifier (Optional)" at bounding box center [1066, 535] width 310 height 30
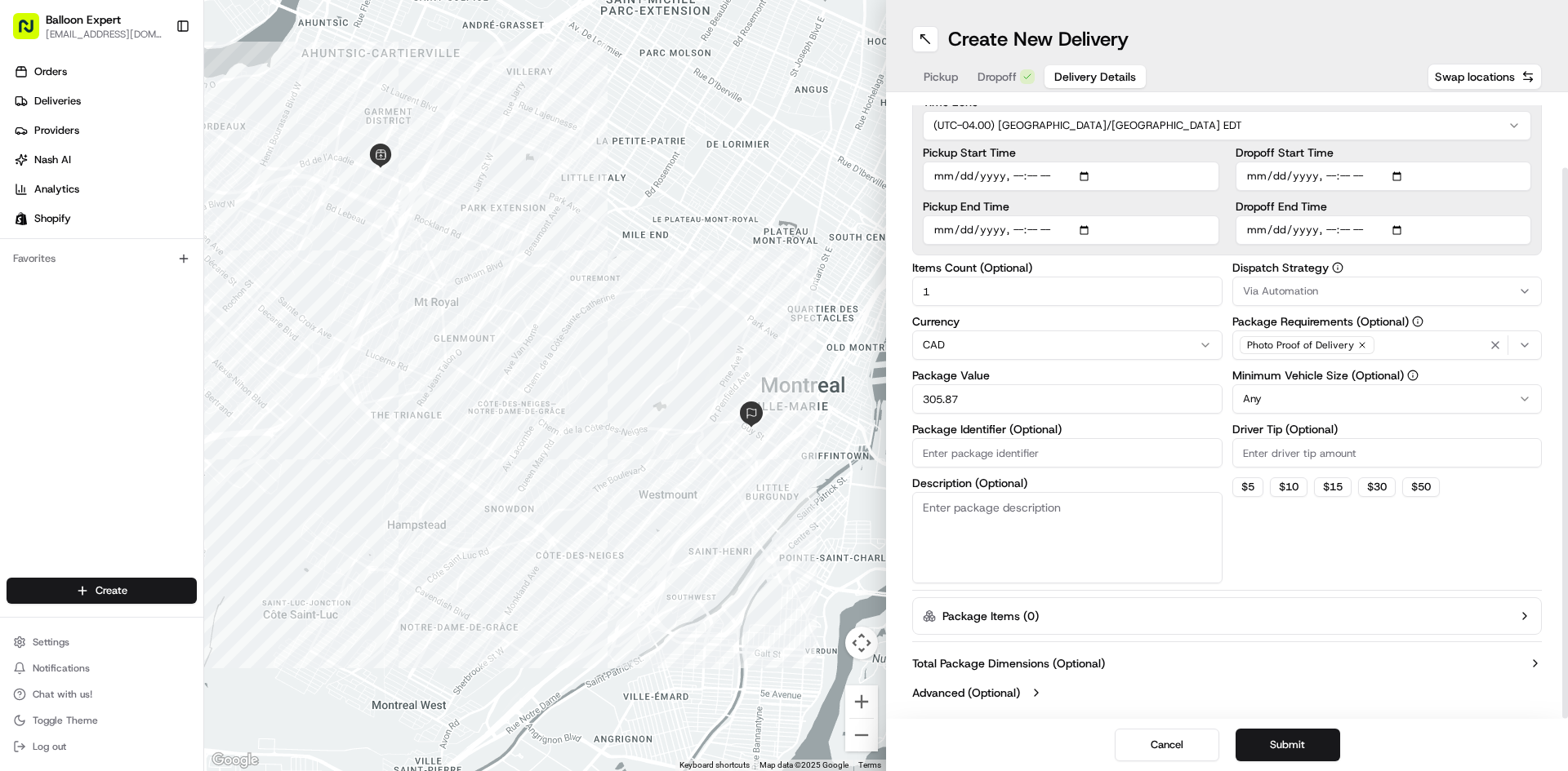
scroll to position [83, 0]
click at [1032, 517] on textarea "Description (Optional)" at bounding box center [1066, 536] width 310 height 92
click at [1008, 520] on textarea "Description (Optional)" at bounding box center [1066, 536] width 310 height 92
type textarea "28029"
click at [1286, 741] on button "Submit" at bounding box center [1288, 745] width 104 height 33
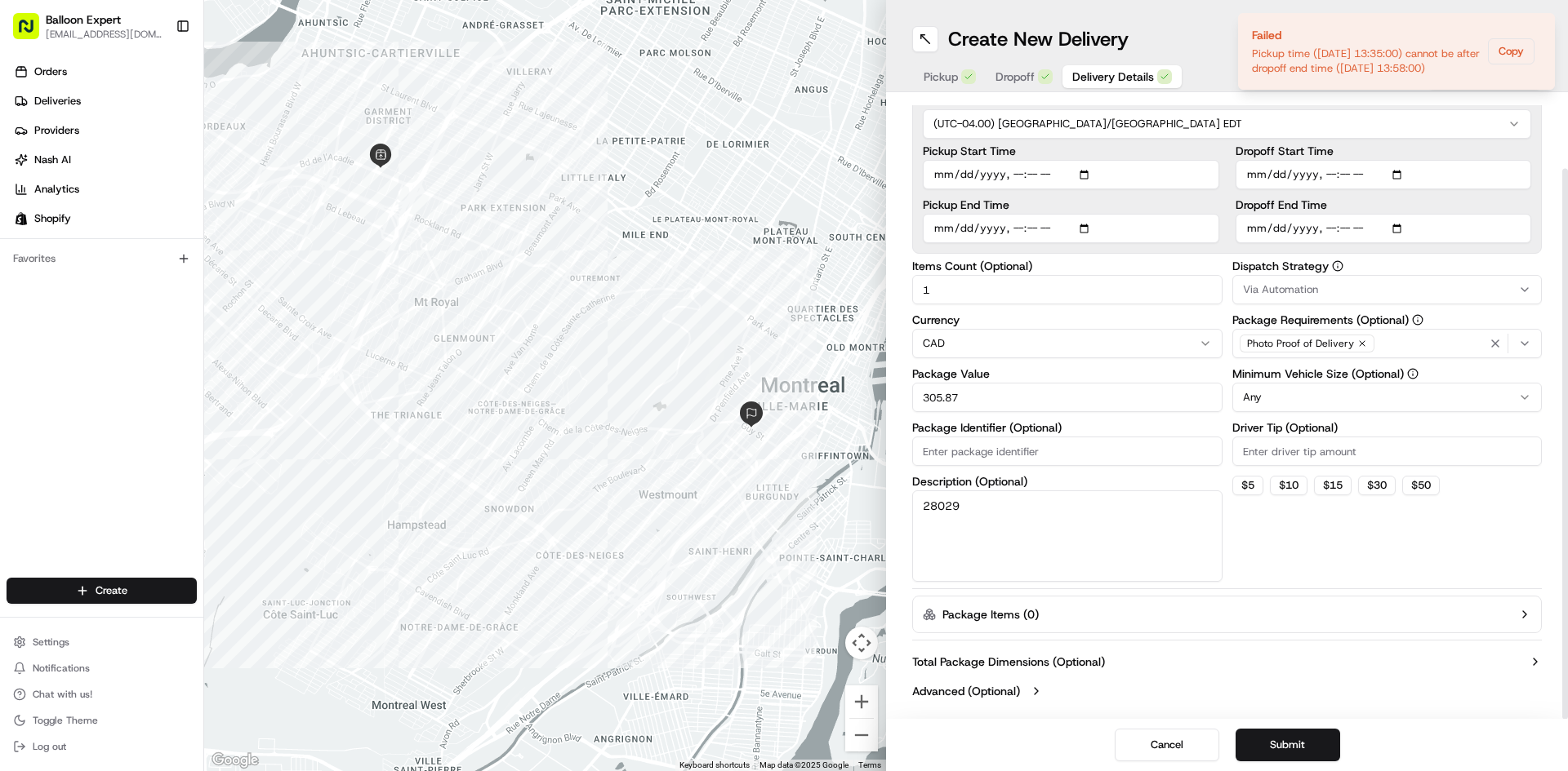
click at [1323, 230] on input "Dropoff End Time" at bounding box center [1384, 229] width 297 height 30
drag, startPoint x: 1286, startPoint y: 743, endPoint x: 1361, endPoint y: 723, distance: 77.6
click at [1290, 743] on button "Submit" at bounding box center [1288, 745] width 104 height 33
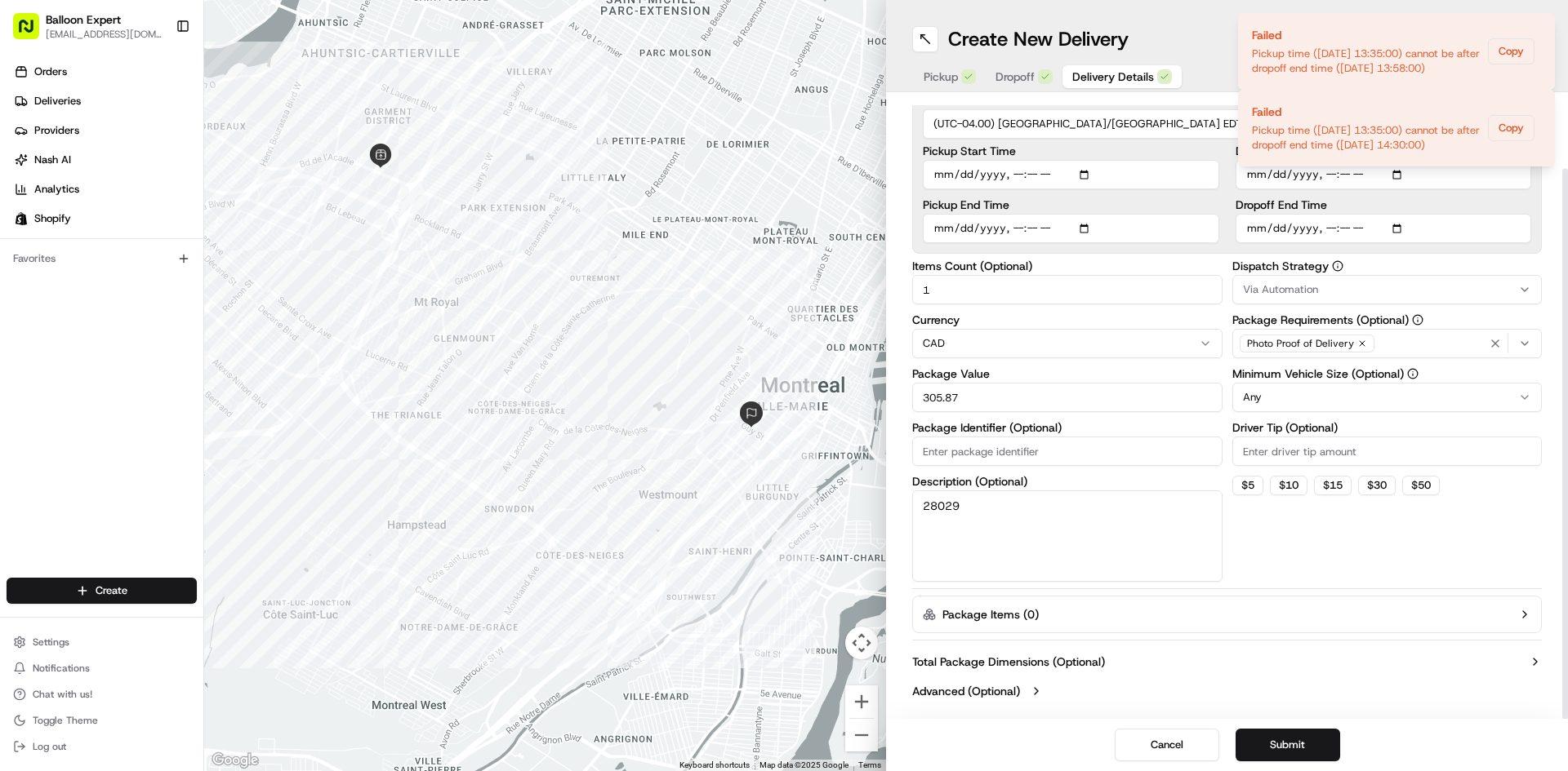
click at [1297, 226] on input "Dropoff End Time" at bounding box center [1384, 229] width 297 height 30
click at [1394, 226] on input "Dropoff End Time" at bounding box center [1384, 229] width 297 height 30
type input "[DATE]T10:30"
click at [1387, 588] on div "Delivery Details now scheduled Time Zone (UTC-04.00) [GEOGRAPHIC_DATA]/[GEOGRAP…" at bounding box center [1227, 364] width 630 height 684
click at [1279, 751] on button "Submit" at bounding box center [1288, 745] width 104 height 33
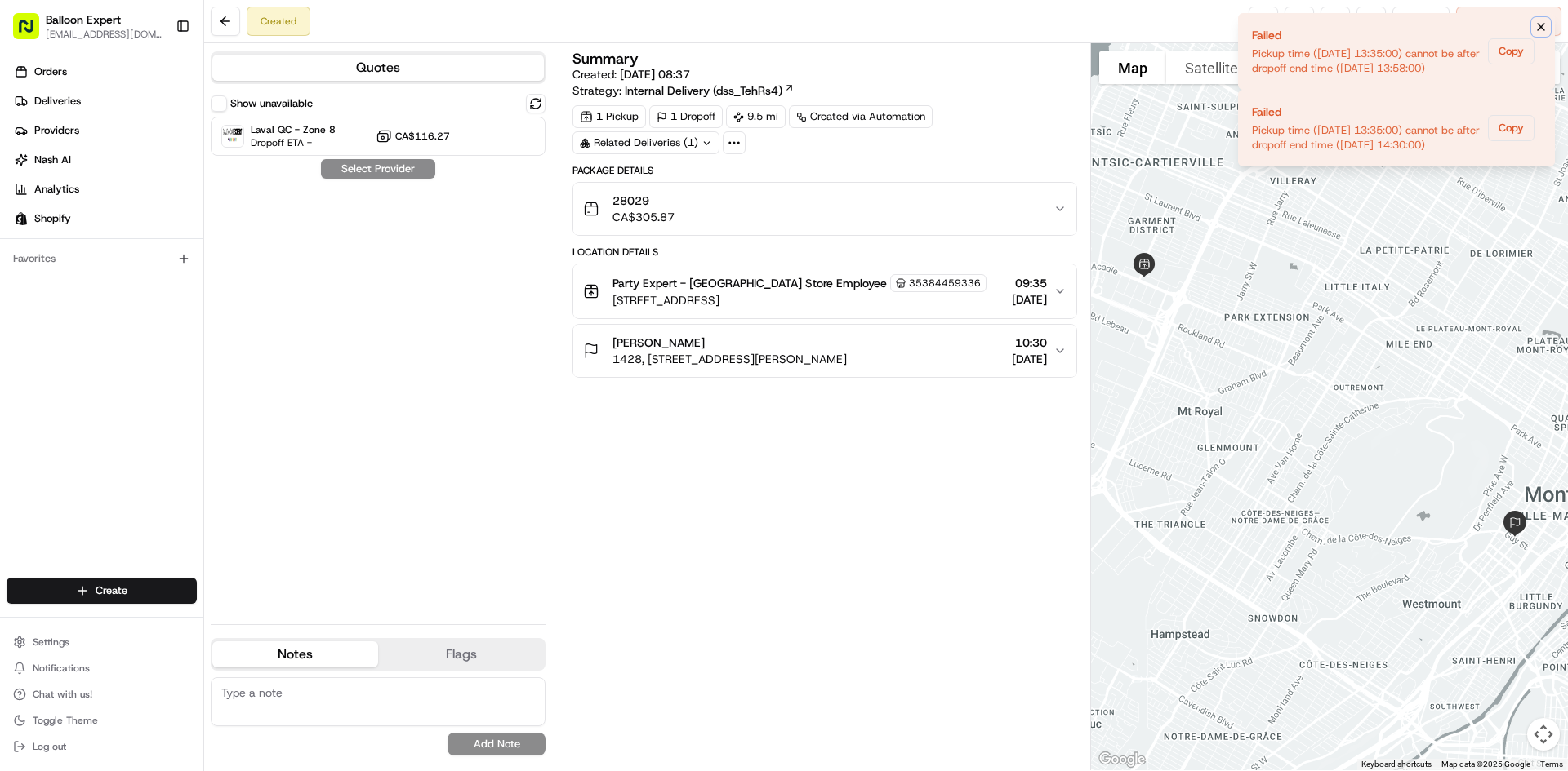
click at [1537, 23] on icon "Notifications (F8)" at bounding box center [1541, 27] width 13 height 13
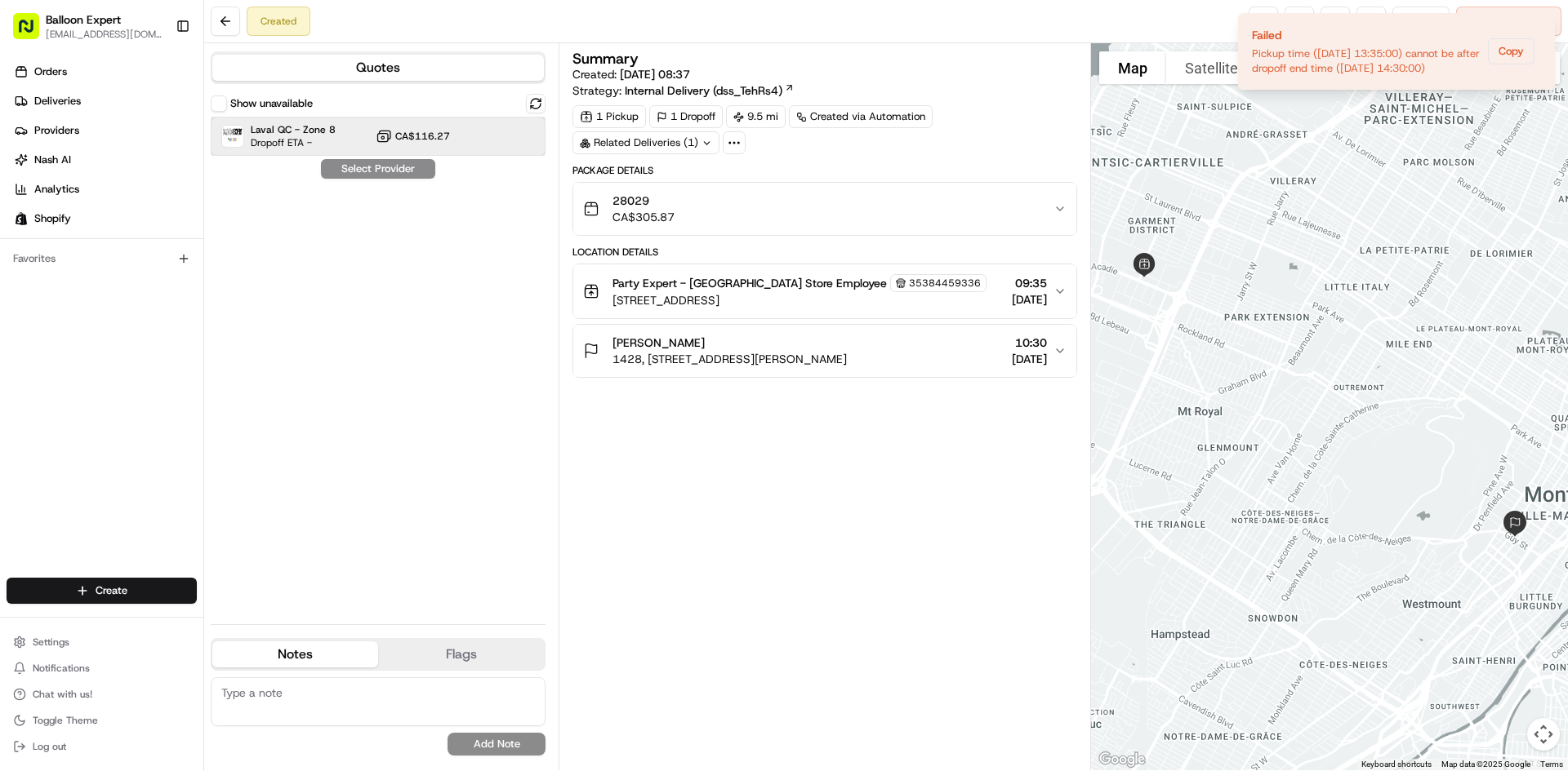
click at [463, 147] on div "Laval QC - Zone 8 Dropoff ETA - CA$116.27" at bounding box center [378, 136] width 335 height 39
click at [360, 169] on button "Assign Provider" at bounding box center [378, 169] width 116 height 20
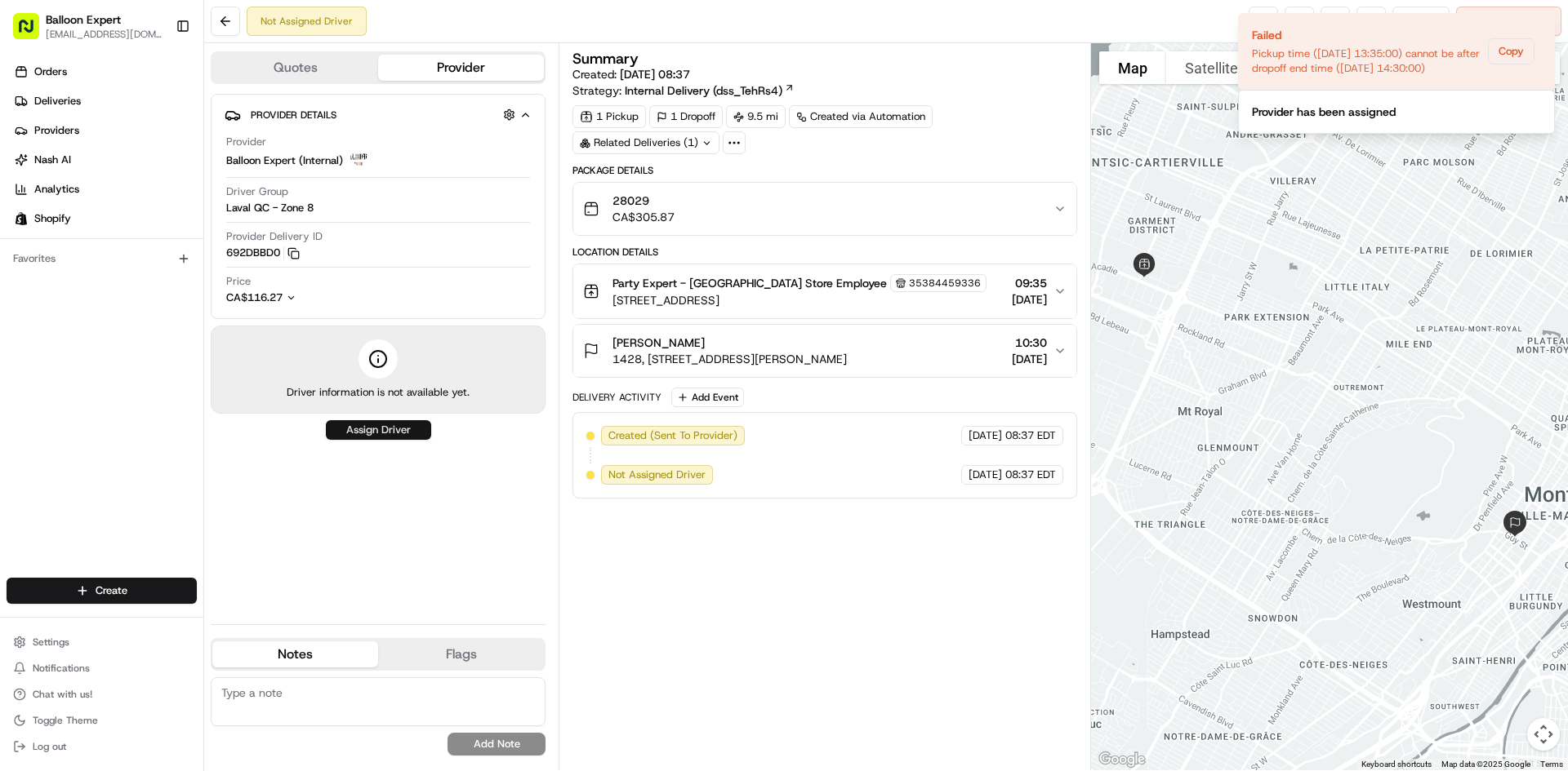
click at [366, 421] on button "Assign Driver" at bounding box center [378, 431] width 105 height 20
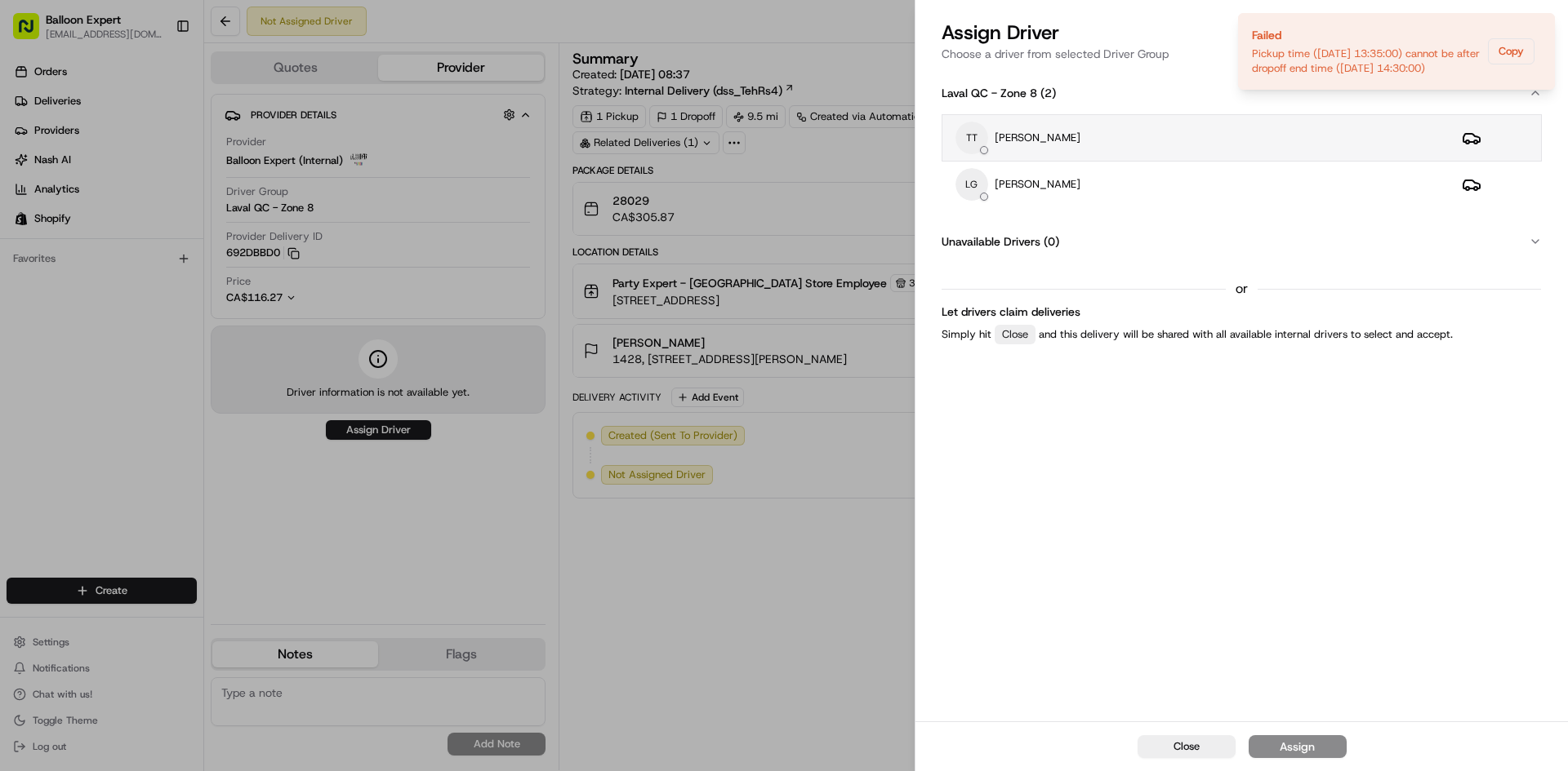
click at [1032, 132] on p "[PERSON_NAME]" at bounding box center [1037, 138] width 86 height 15
click at [1306, 742] on div "Assign" at bounding box center [1297, 747] width 35 height 17
